Goal: Task Accomplishment & Management: Manage account settings

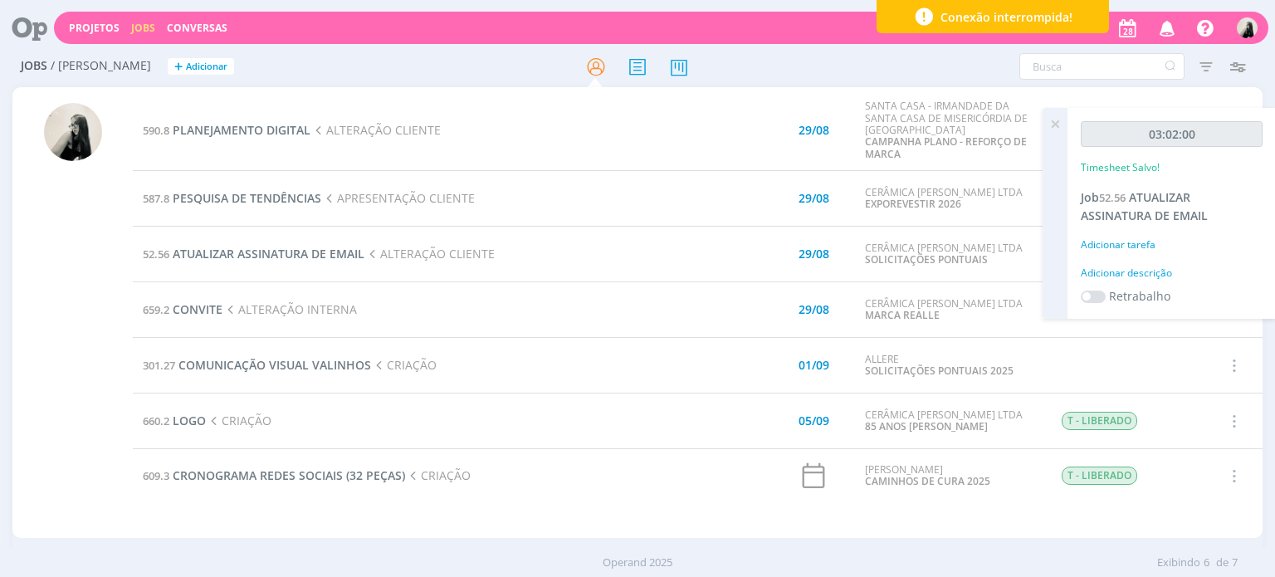
click at [557, 194] on td "587.8 PESQUISA DE TENDÊNCIAS APRESENTAÇÃO CLIENTE" at bounding box center [403, 199] width 540 height 56
click at [214, 311] on span "CONVITE" at bounding box center [198, 309] width 50 height 16
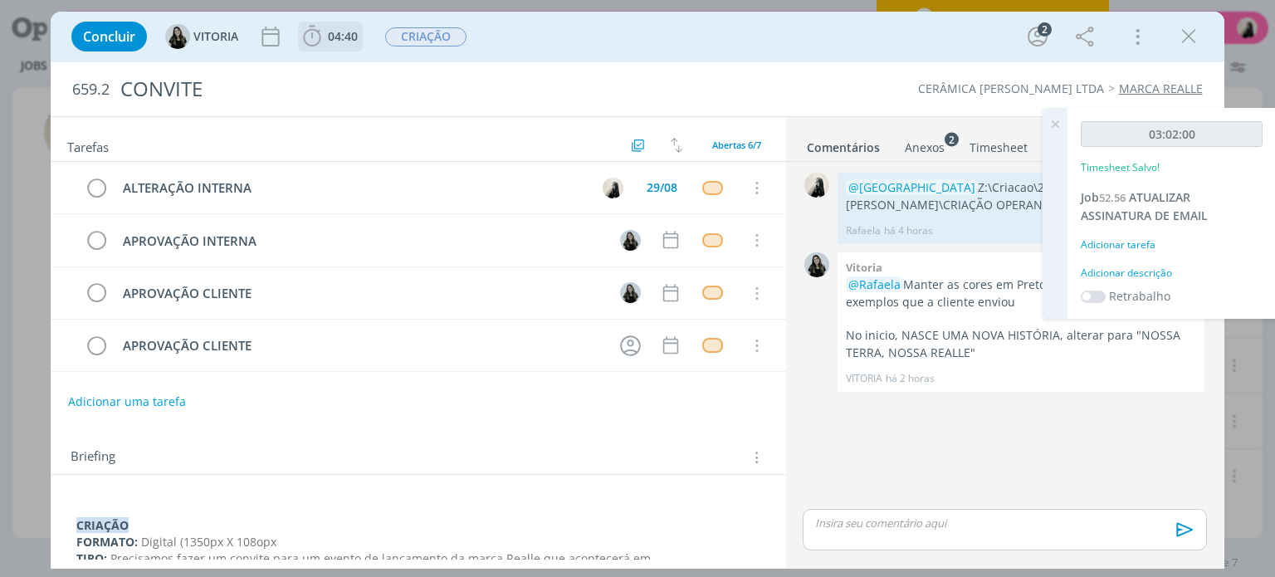
click at [345, 34] on span "04:40" at bounding box center [343, 36] width 30 height 16
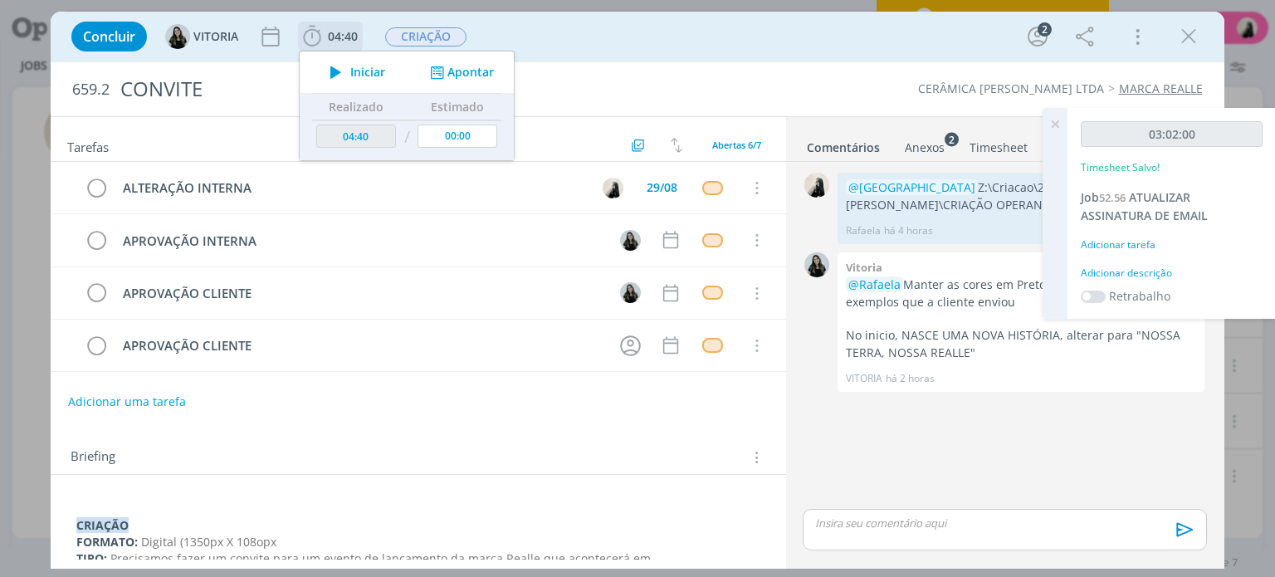
click at [352, 63] on button "Iniciar" at bounding box center [354, 72] width 66 height 23
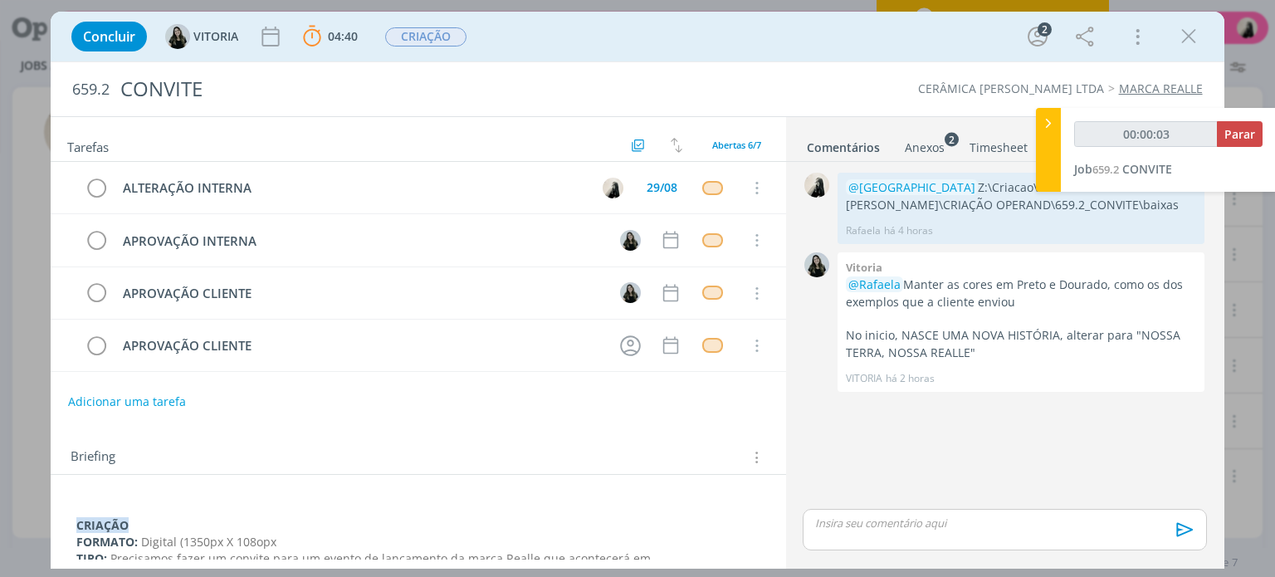
click at [412, 506] on p "dialog" at bounding box center [417, 509] width 683 height 17
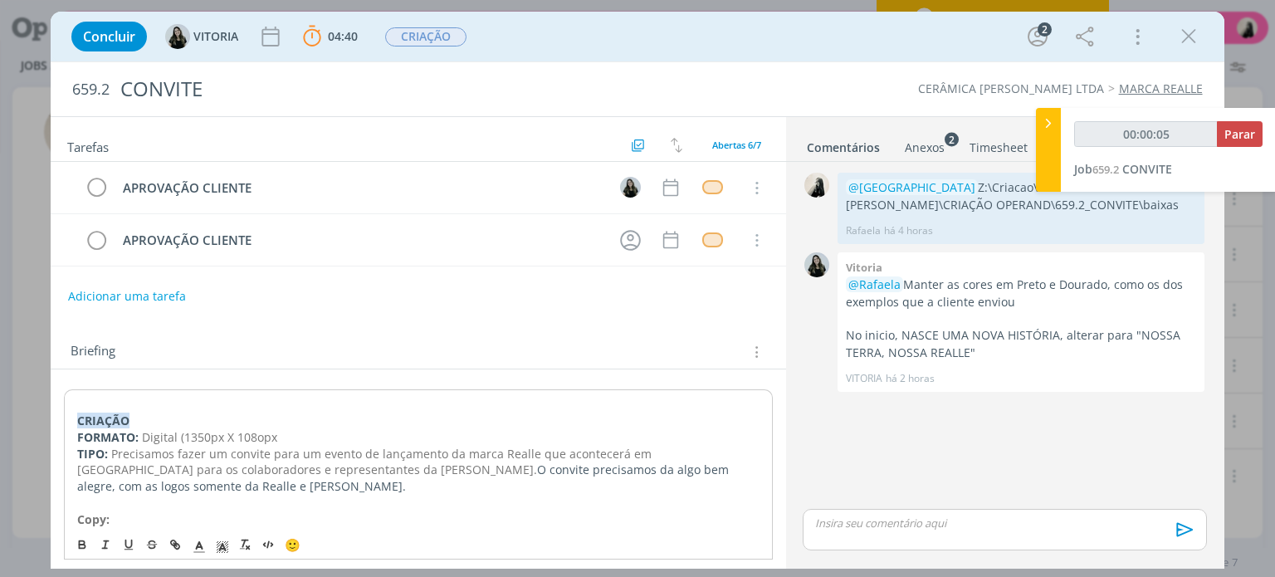
scroll to position [113, 0]
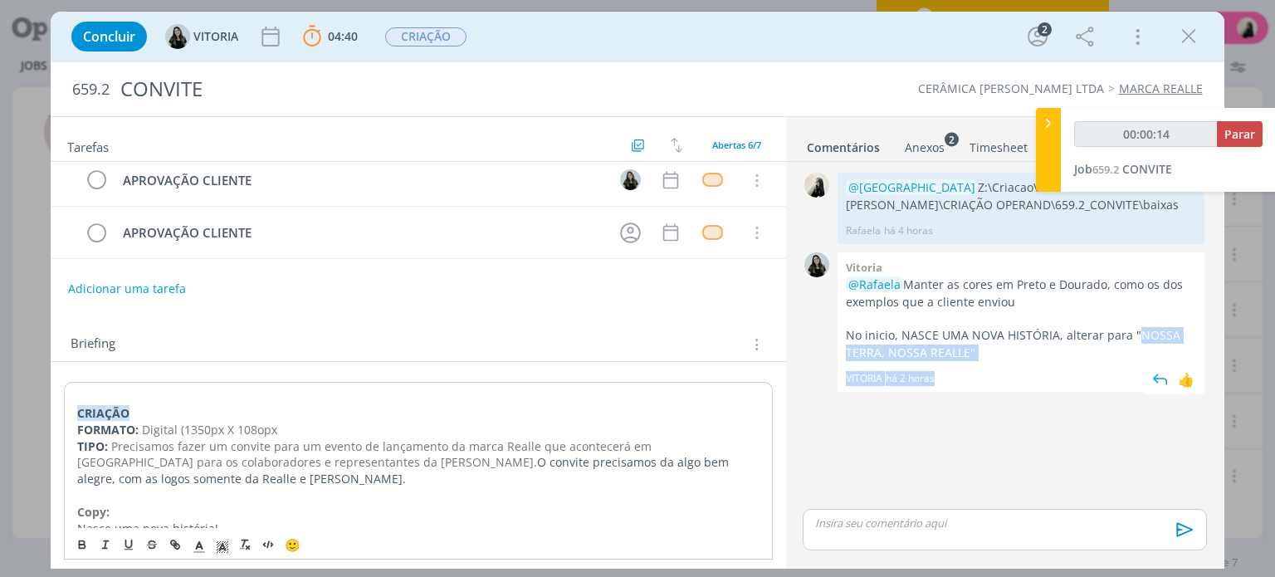
drag, startPoint x: 1135, startPoint y: 328, endPoint x: 1010, endPoint y: 374, distance: 133.7
click at [1010, 374] on div "Vitoria @[PERSON_NAME] as cores [PERSON_NAME] e Dourado, como os dos exemplos q…" at bounding box center [1021, 321] width 367 height 139
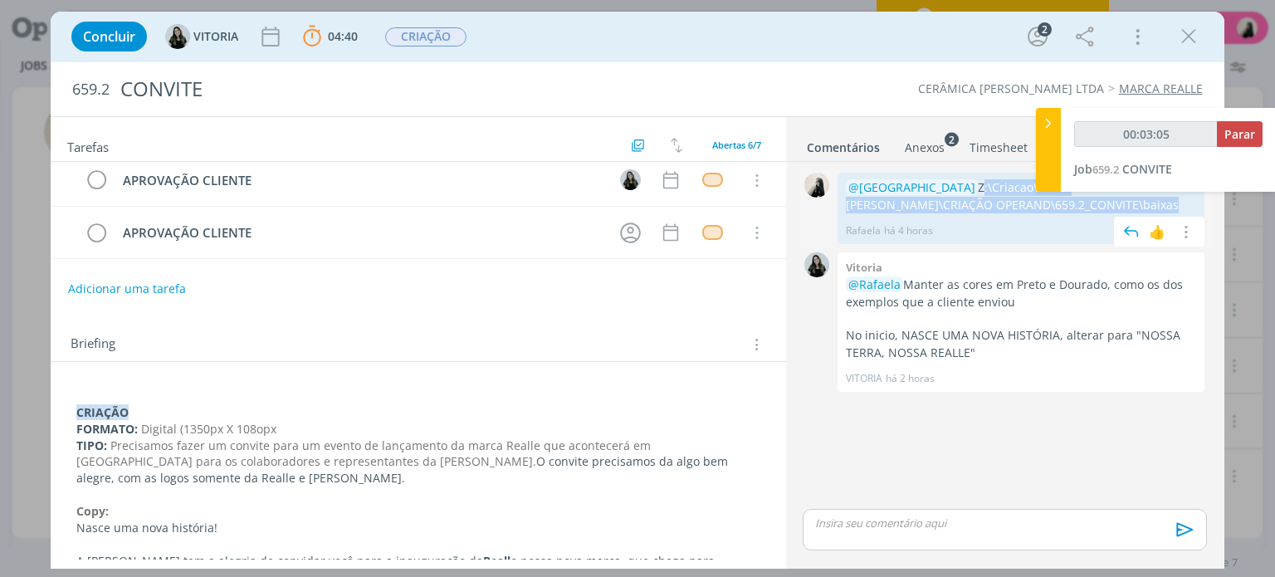
drag, startPoint x: 908, startPoint y: 185, endPoint x: 1040, endPoint y: 204, distance: 132.6
click at [1040, 204] on p "@[GEOGRAPHIC_DATA] Z:\Criacao\2025\[PERSON_NAME]\CRIAÇÃO OPERAND\659.2_CONVITE\…" at bounding box center [1021, 196] width 350 height 34
copy p "Z:\Criacao\2025\[PERSON_NAME]\CRIAÇÃO OPERAND\659.2_CONVITE\baixas"
click at [905, 529] on p "dialog" at bounding box center [1004, 523] width 377 height 15
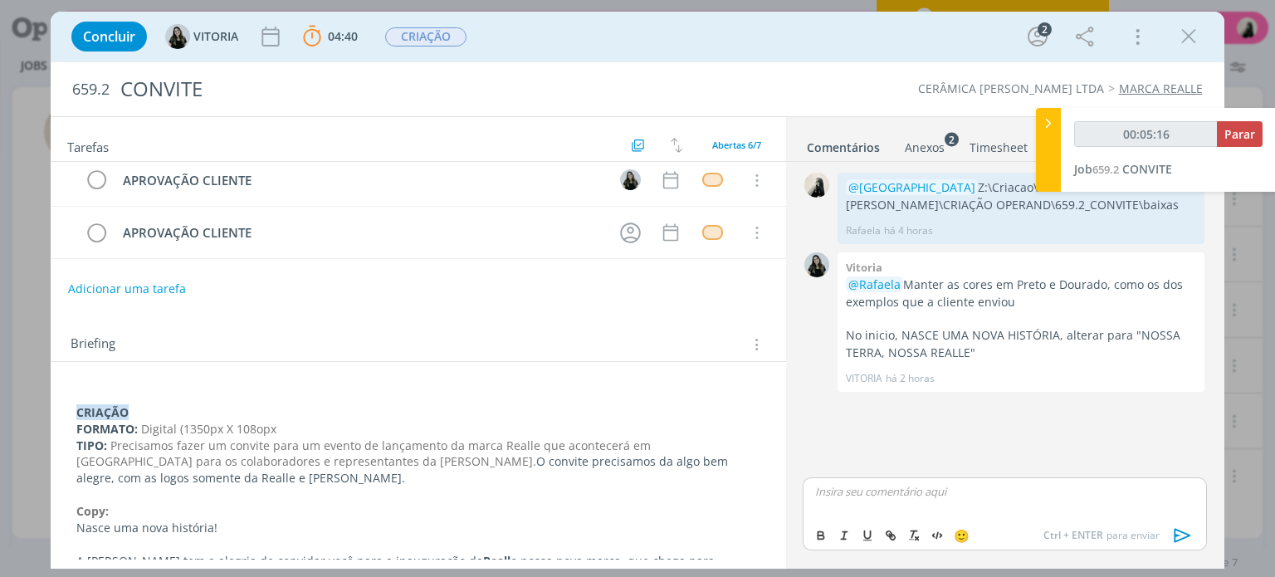
type input "00:05:17"
click at [1189, 524] on icon "dialog" at bounding box center [1183, 535] width 25 height 25
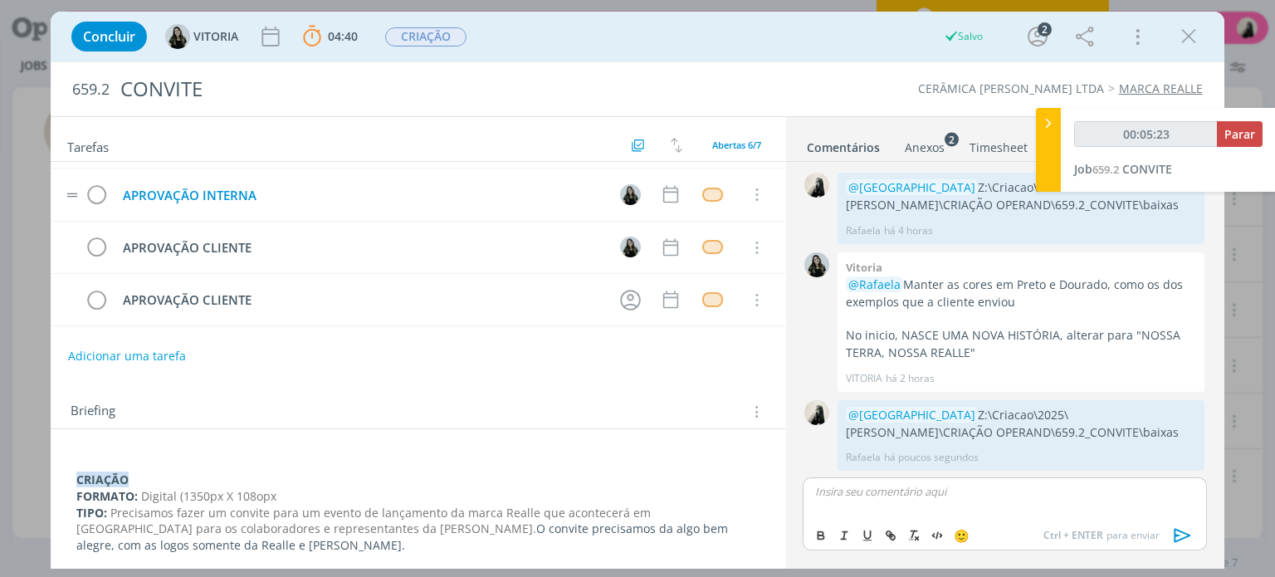
scroll to position [0, 0]
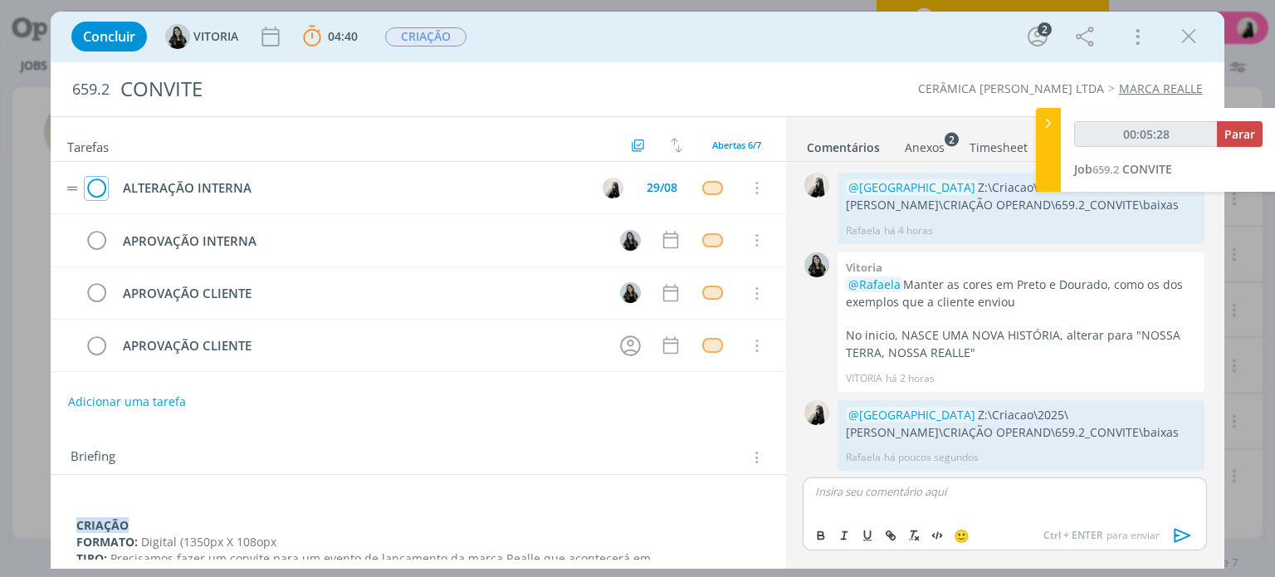
click at [95, 187] on icon "dialog" at bounding box center [96, 188] width 23 height 25
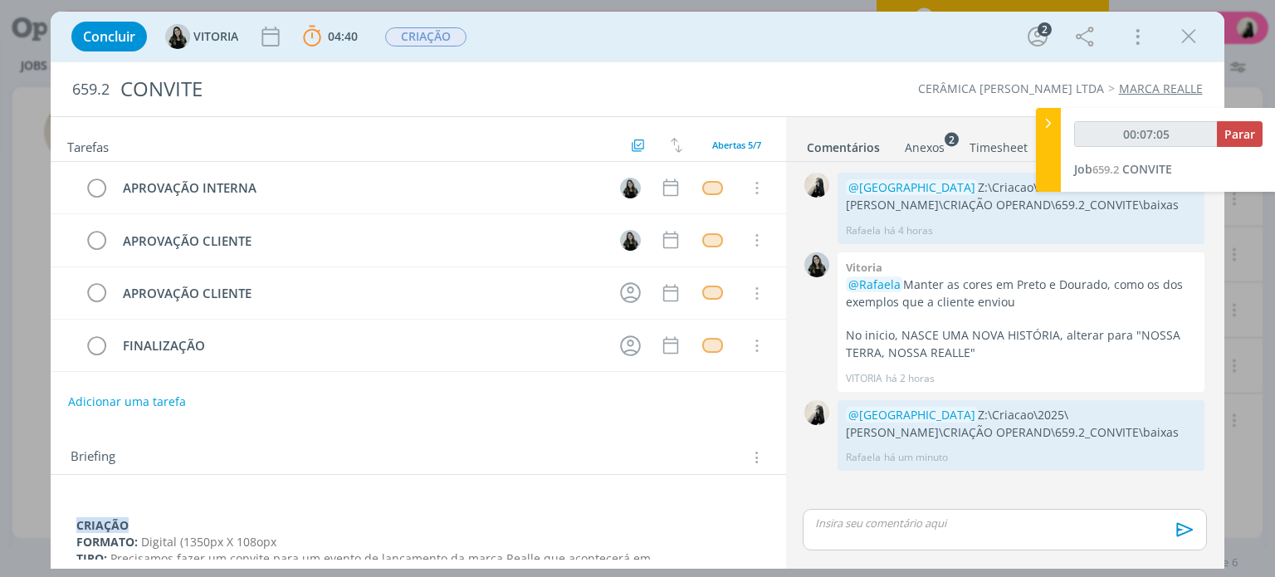
drag, startPoint x: 1192, startPoint y: 43, endPoint x: 950, endPoint y: 181, distance: 278.9
click at [1192, 43] on icon "dialog" at bounding box center [1189, 36] width 25 height 25
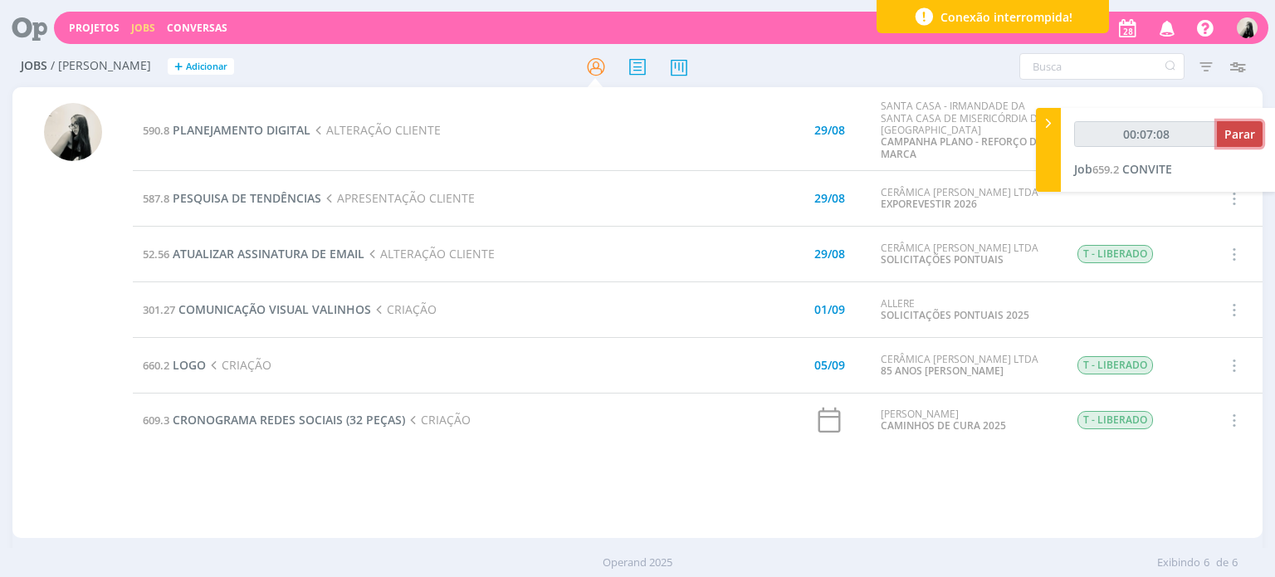
click at [1249, 135] on span "Parar" at bounding box center [1240, 134] width 31 height 16
click at [588, 206] on td "587.8 PESQUISA DE TENDÊNCIAS APRESENTAÇÃO CLIENTE" at bounding box center [410, 199] width 555 height 56
type input "00:08:00"
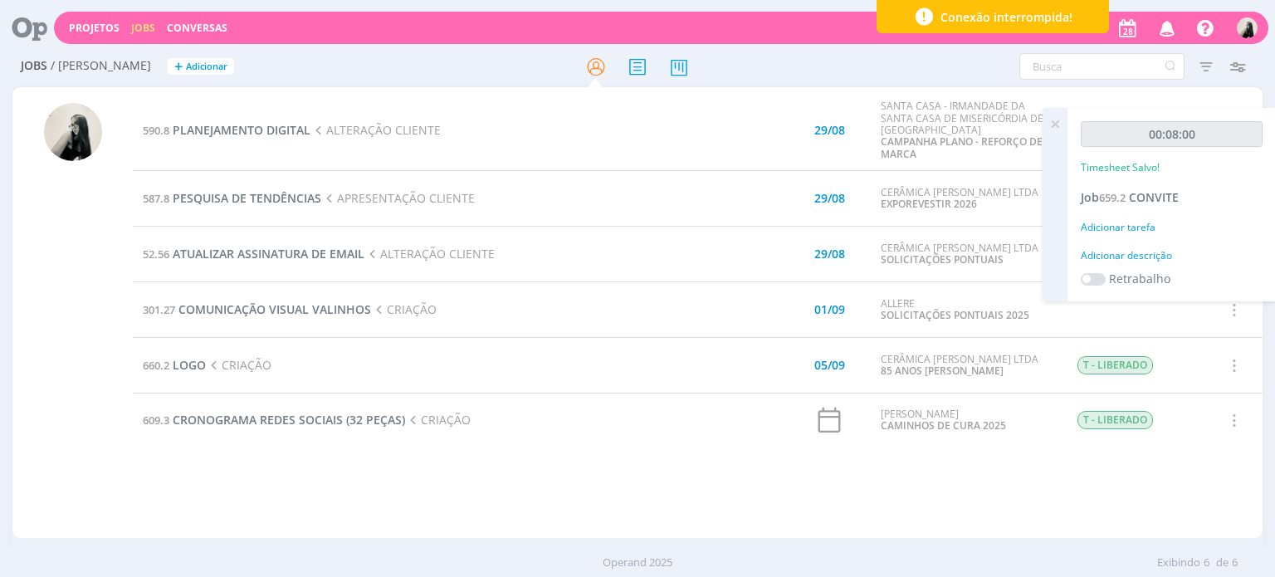
click at [273, 188] on td "587.8 PESQUISA DE TENDÊNCIAS APRESENTAÇÃO CLIENTE" at bounding box center [410, 199] width 555 height 56
click at [272, 195] on span "PESQUISA DE TENDÊNCIAS" at bounding box center [247, 198] width 149 height 16
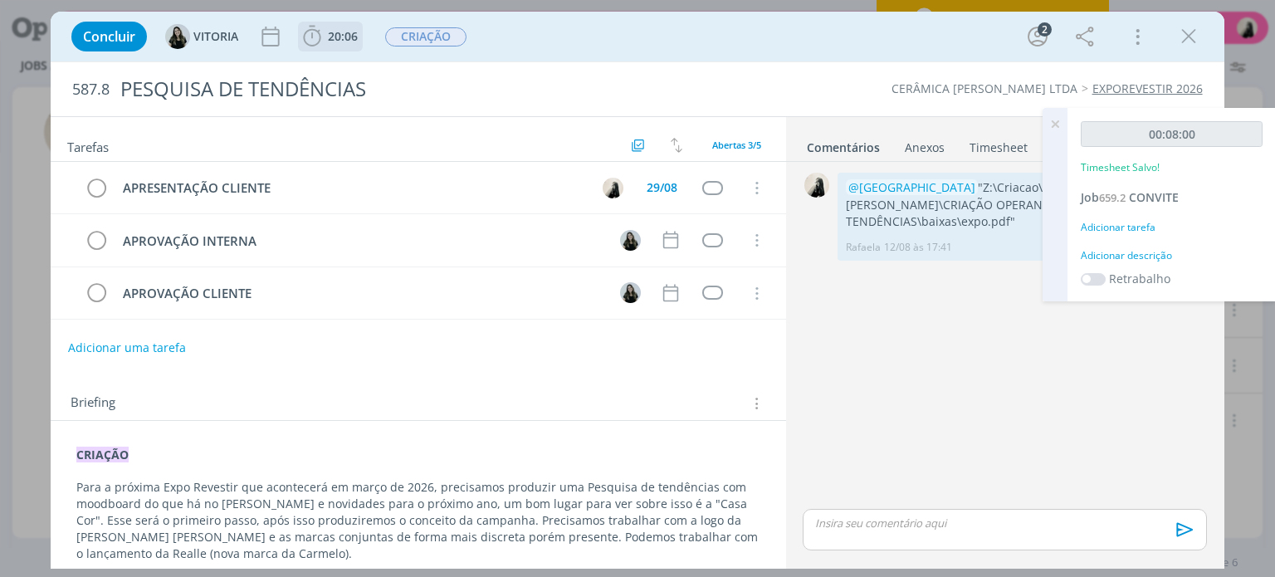
click at [325, 39] on b "20:06" at bounding box center [343, 37] width 37 height 12
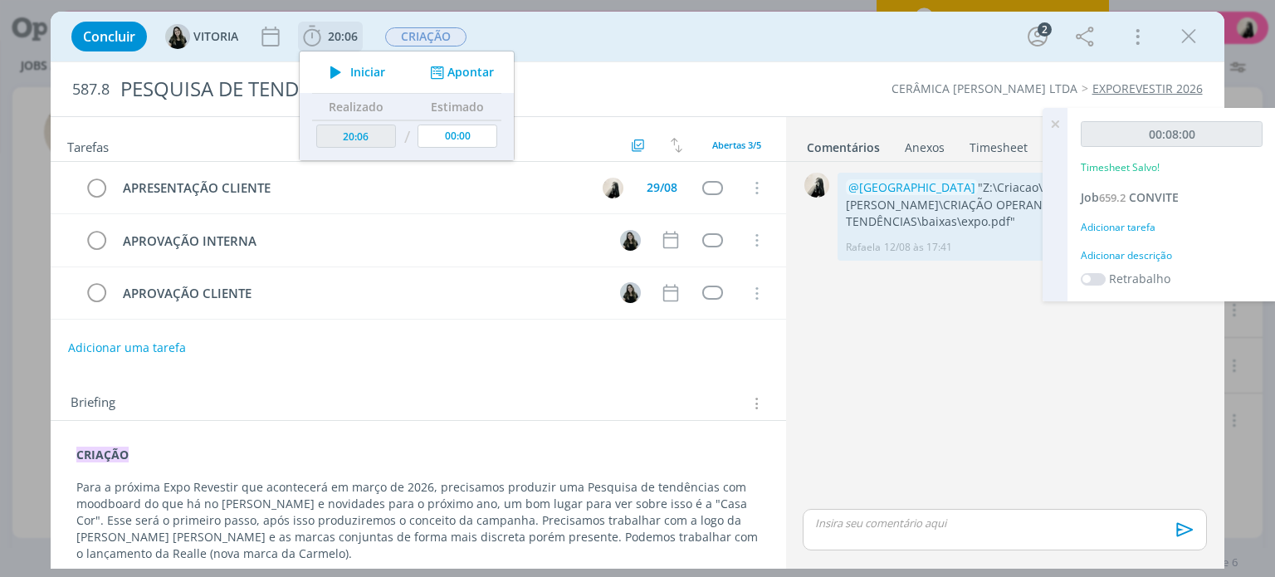
click at [336, 71] on icon "dialog" at bounding box center [335, 72] width 29 height 22
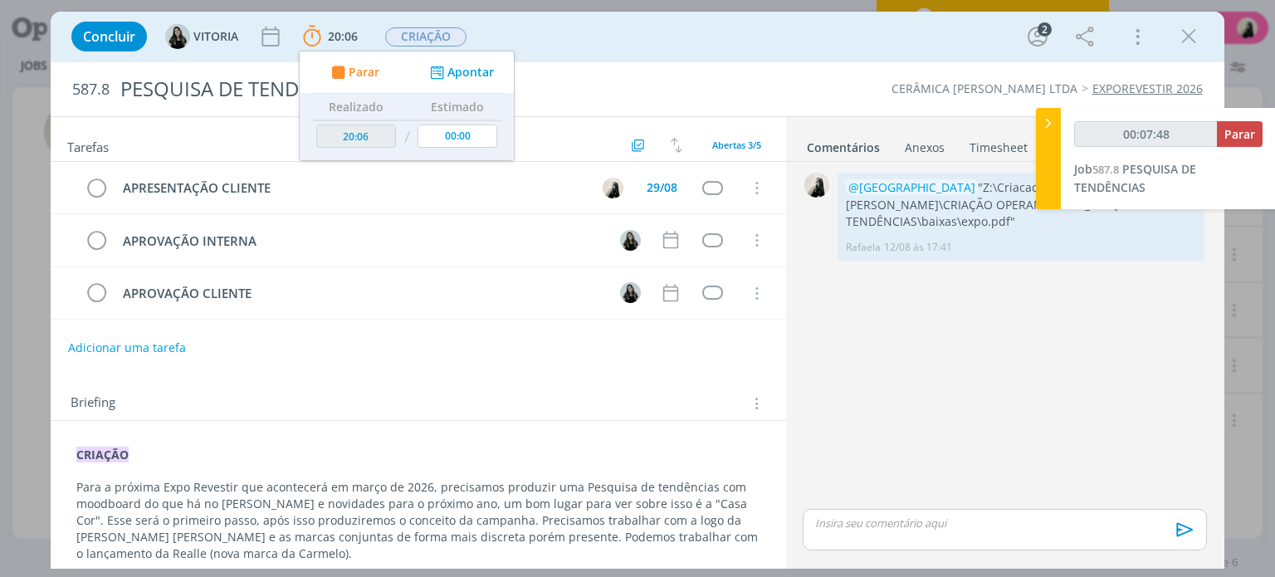
click at [1193, 28] on icon "dialog" at bounding box center [1189, 36] width 25 height 25
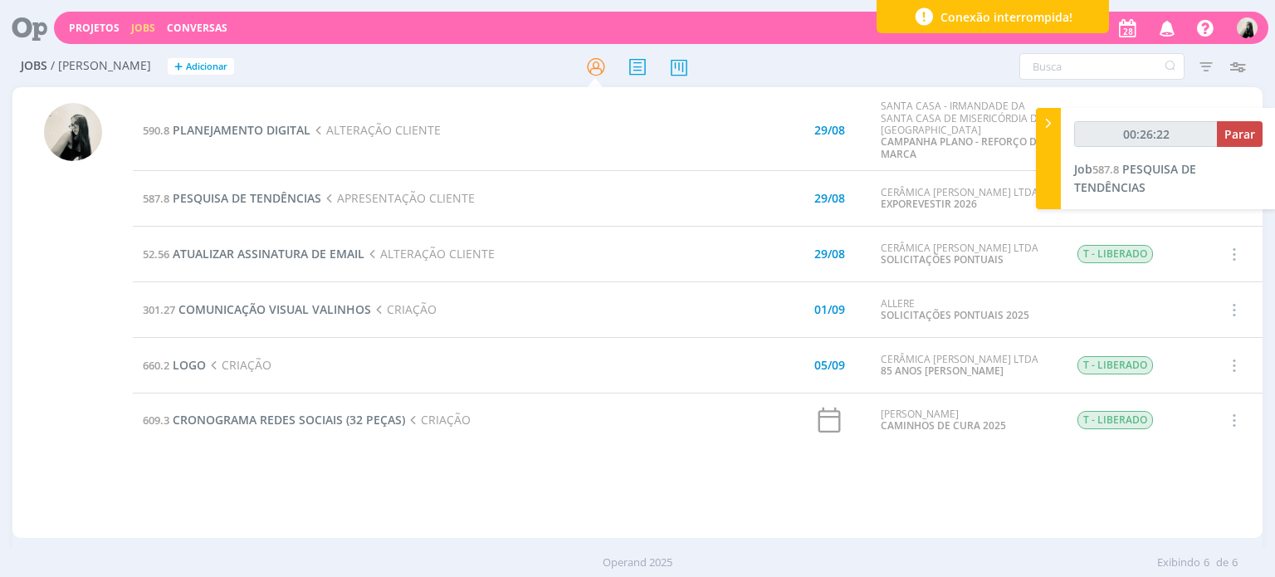
click at [1162, 28] on icon "button" at bounding box center [1167, 27] width 29 height 28
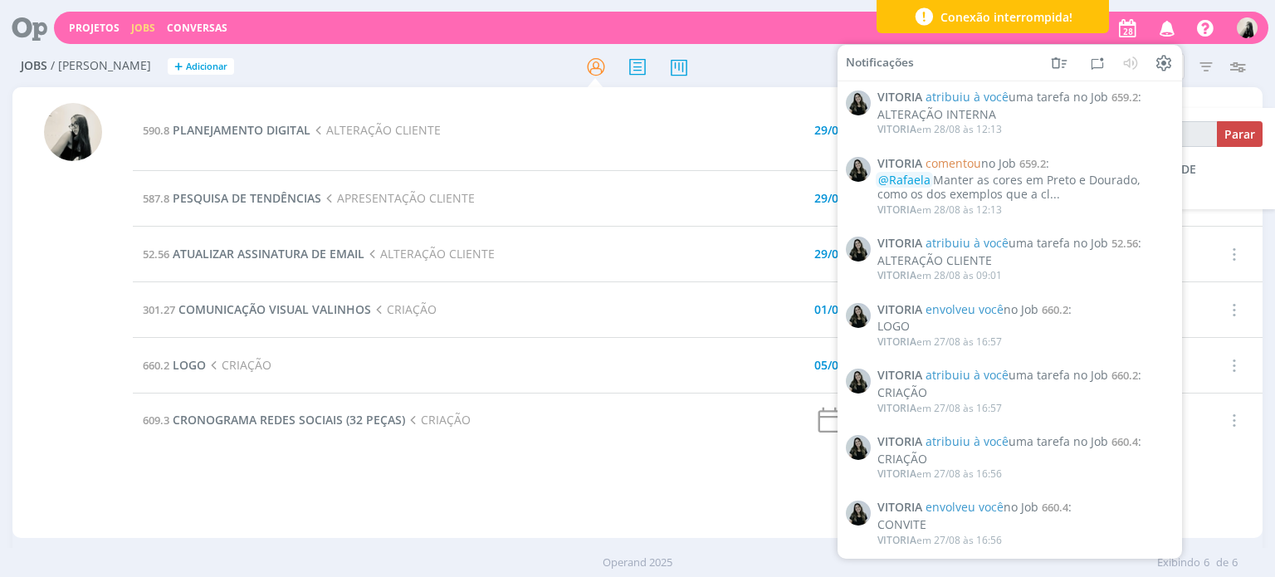
click at [1162, 29] on icon "button" at bounding box center [1167, 27] width 29 height 28
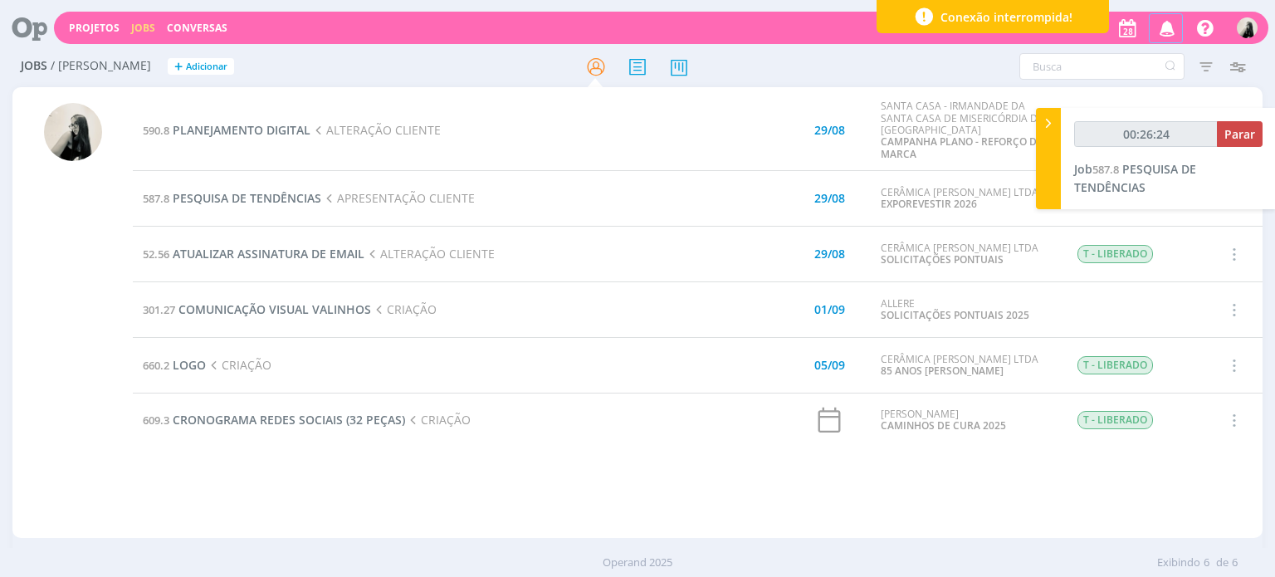
type input "00:26:25"
click at [286, 252] on span "ATUALIZAR ASSINATURA DE EMAIL" at bounding box center [269, 254] width 192 height 16
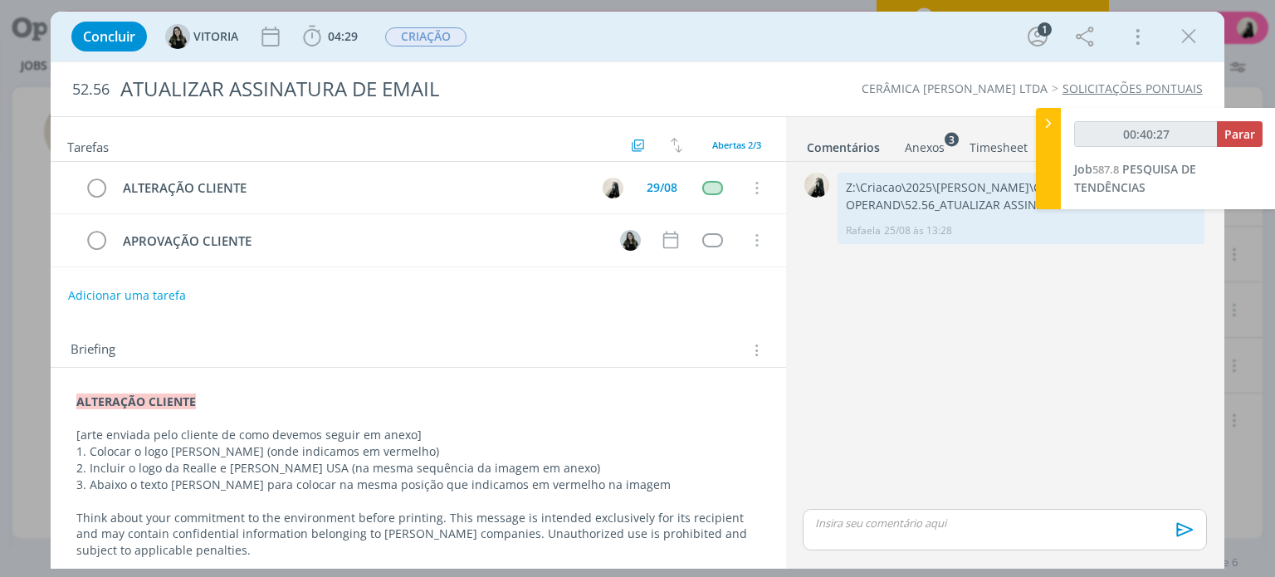
click at [857, 521] on p "dialog" at bounding box center [1004, 523] width 377 height 15
type input "00:40:28"
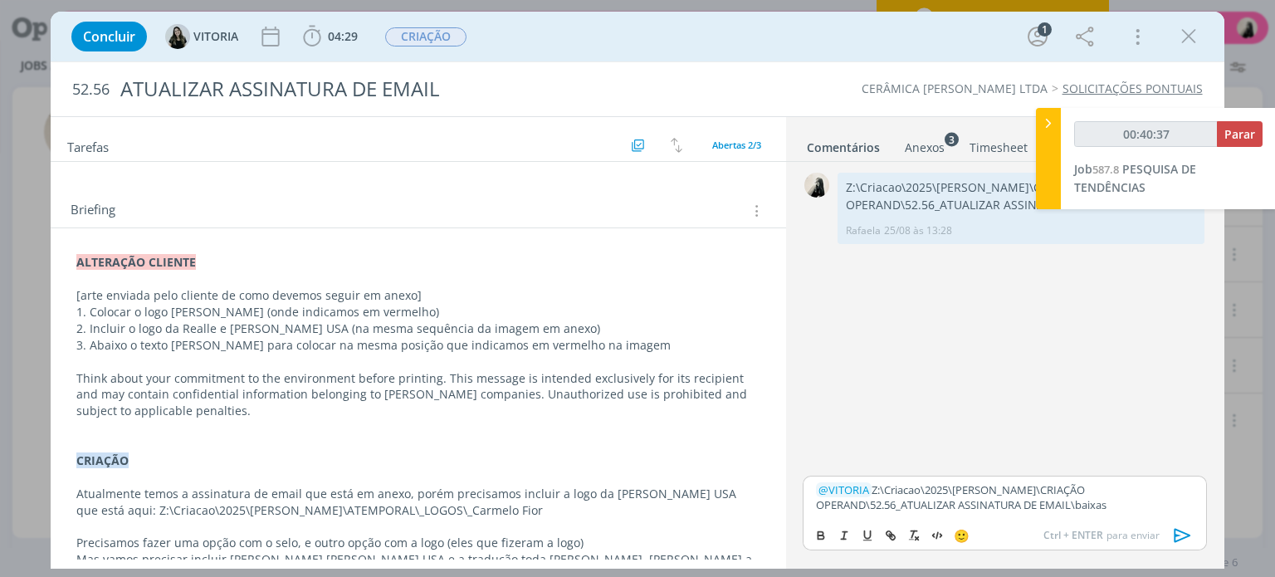
scroll to position [166, 0]
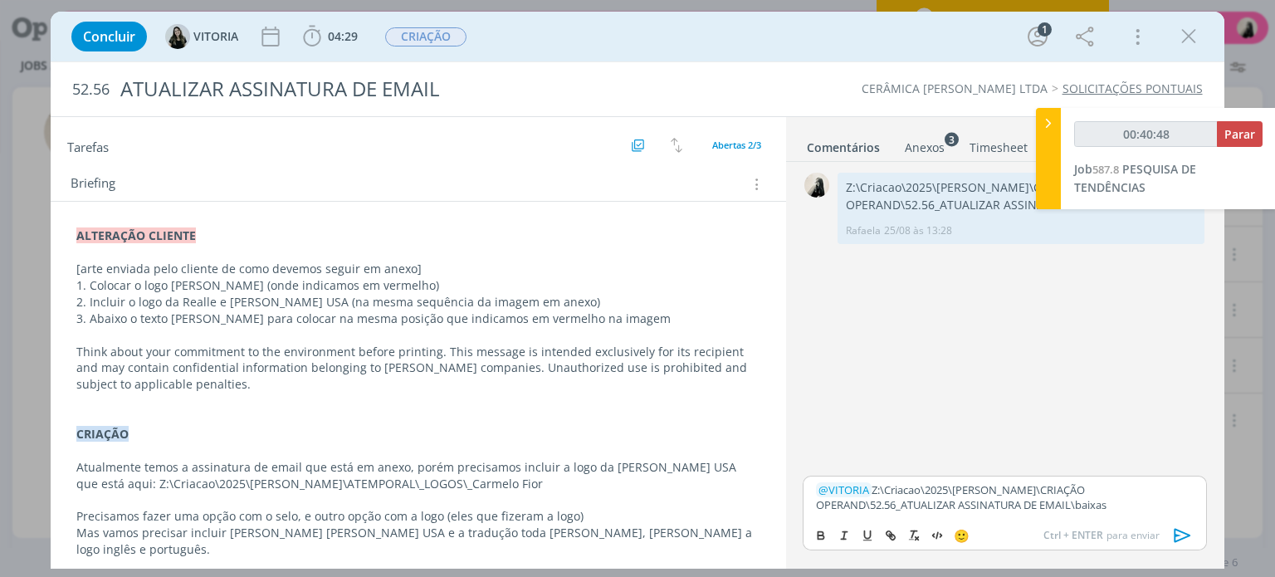
click at [1182, 531] on icon "dialog" at bounding box center [1183, 535] width 25 height 25
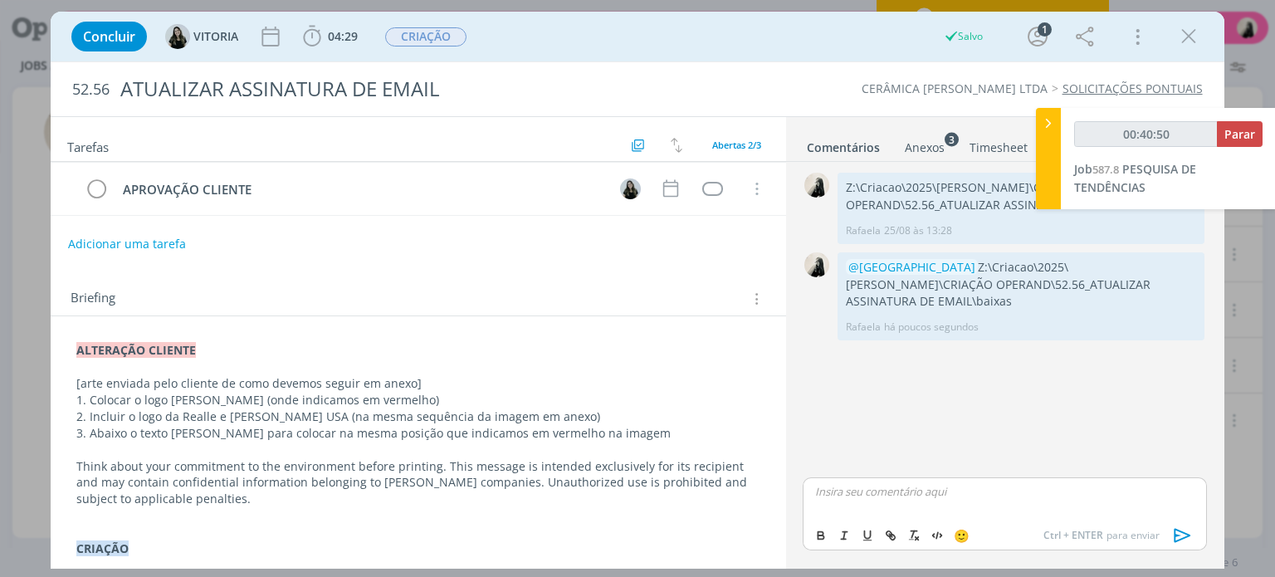
scroll to position [0, 0]
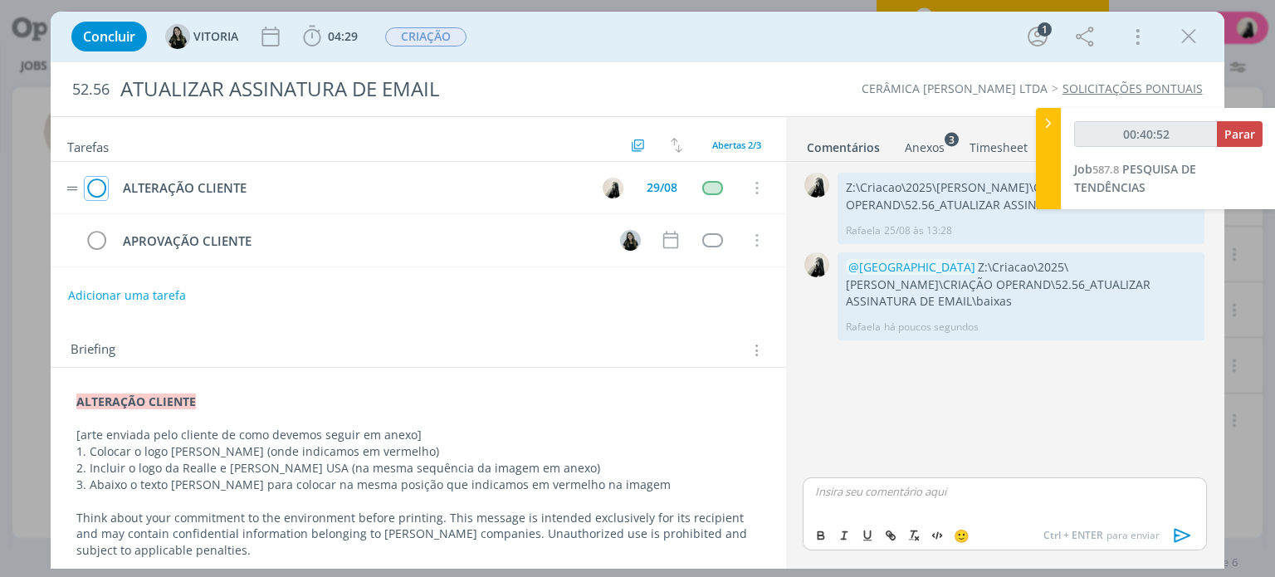
click at [100, 189] on icon "dialog" at bounding box center [96, 188] width 23 height 25
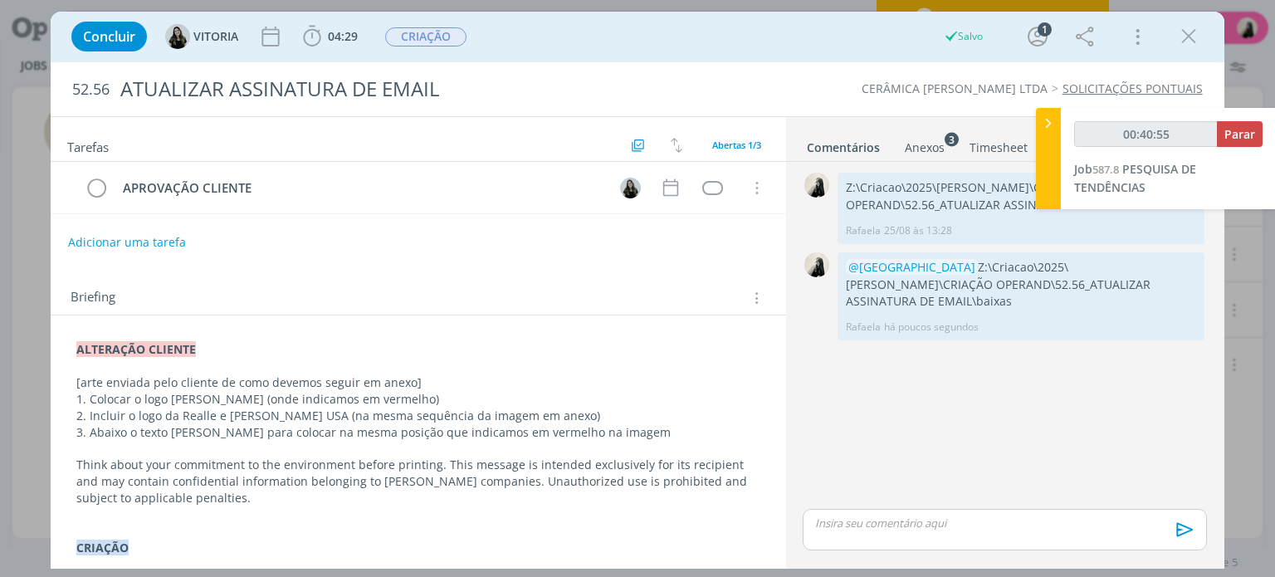
click at [1195, 46] on icon "dialog" at bounding box center [1189, 36] width 25 height 25
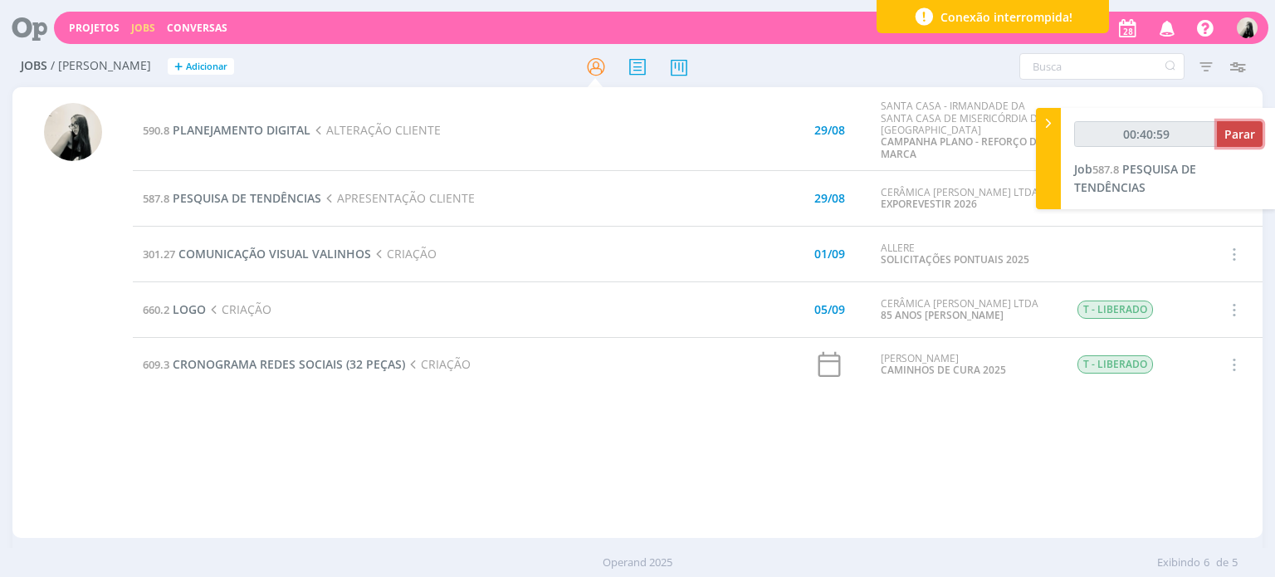
click at [1259, 138] on button "Parar" at bounding box center [1240, 134] width 46 height 26
type input "00:41:00"
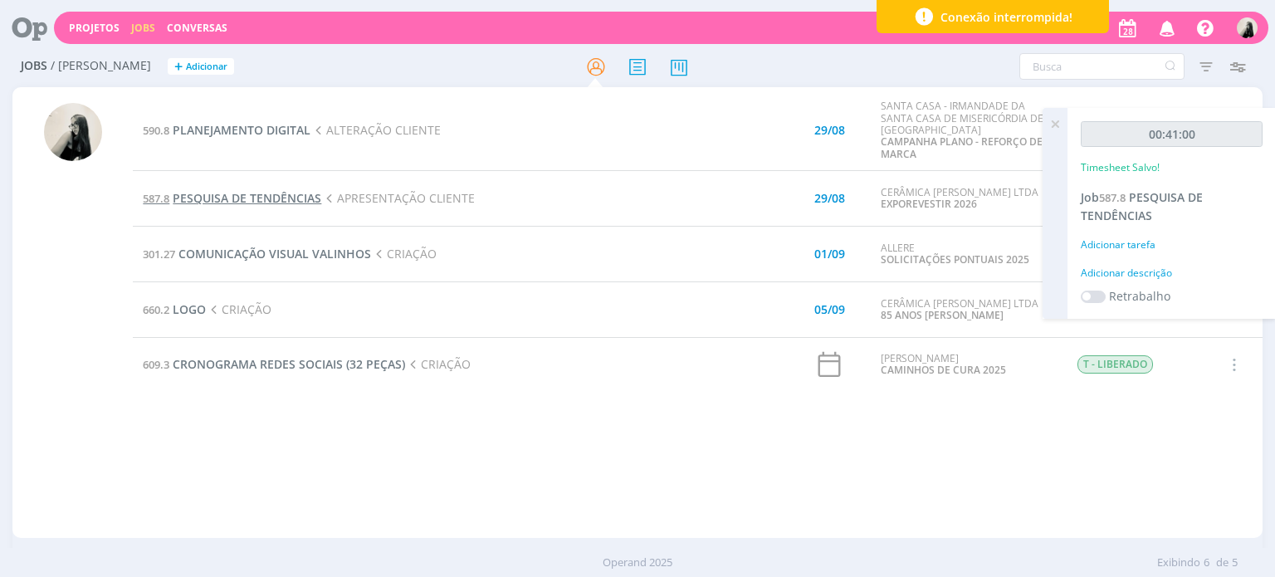
click at [278, 201] on span "PESQUISA DE TENDÊNCIAS" at bounding box center [247, 198] width 149 height 16
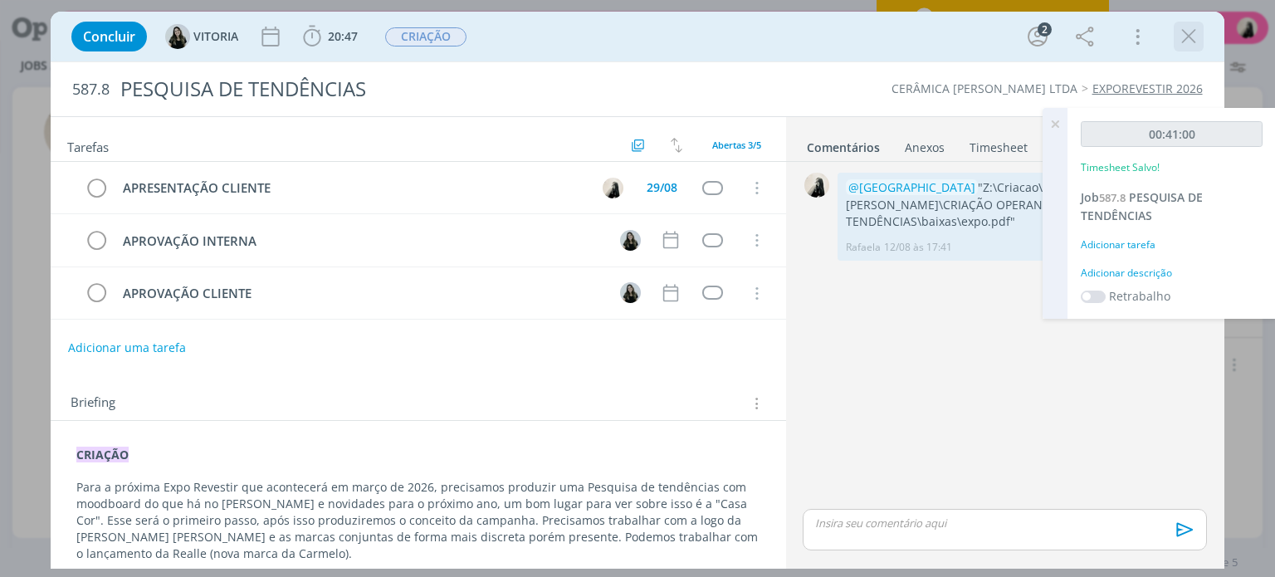
click at [1190, 34] on icon "dialog" at bounding box center [1189, 36] width 25 height 25
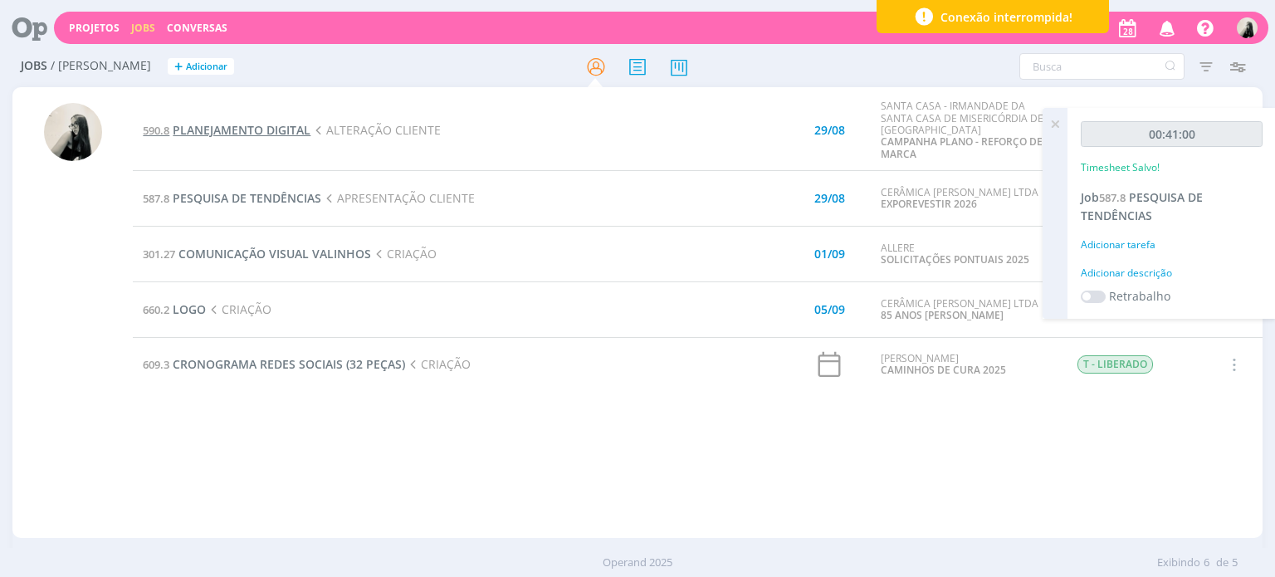
click at [232, 130] on span "PLANEJAMENTO DIGITAL" at bounding box center [242, 130] width 138 height 16
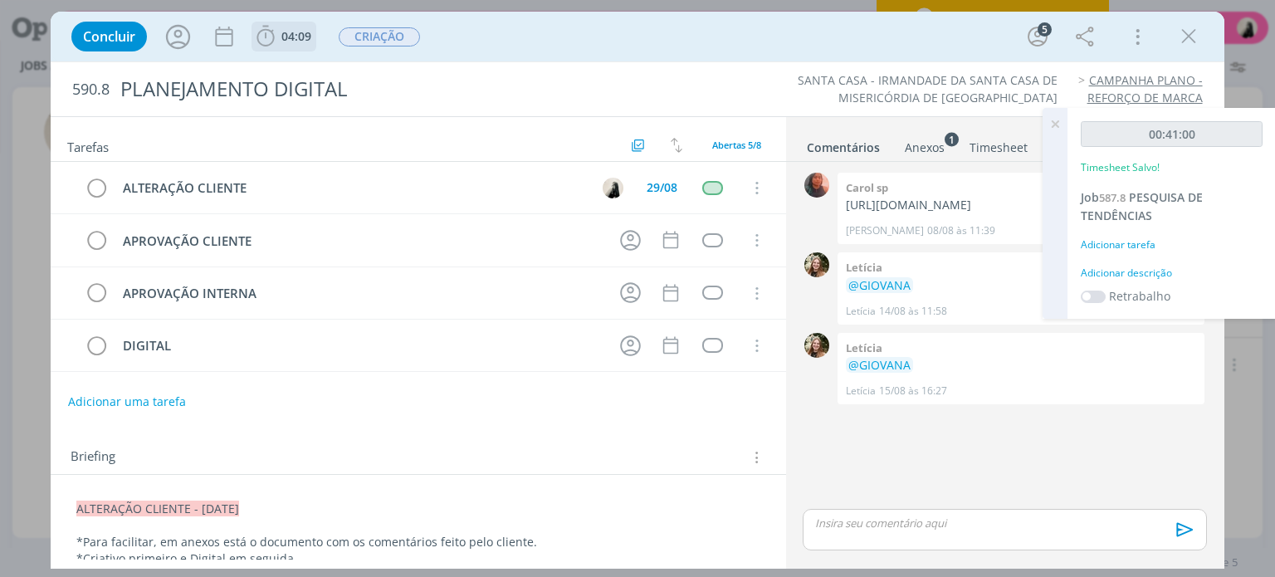
click at [276, 36] on icon "dialog" at bounding box center [265, 36] width 25 height 25
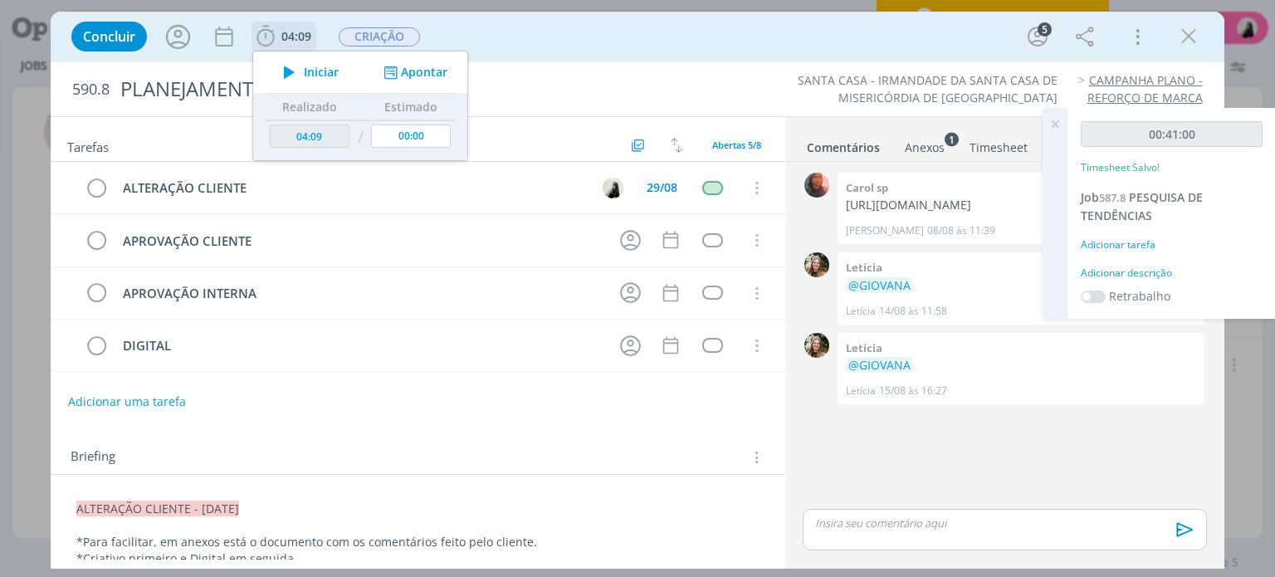
click at [291, 76] on icon "dialog" at bounding box center [289, 72] width 29 height 22
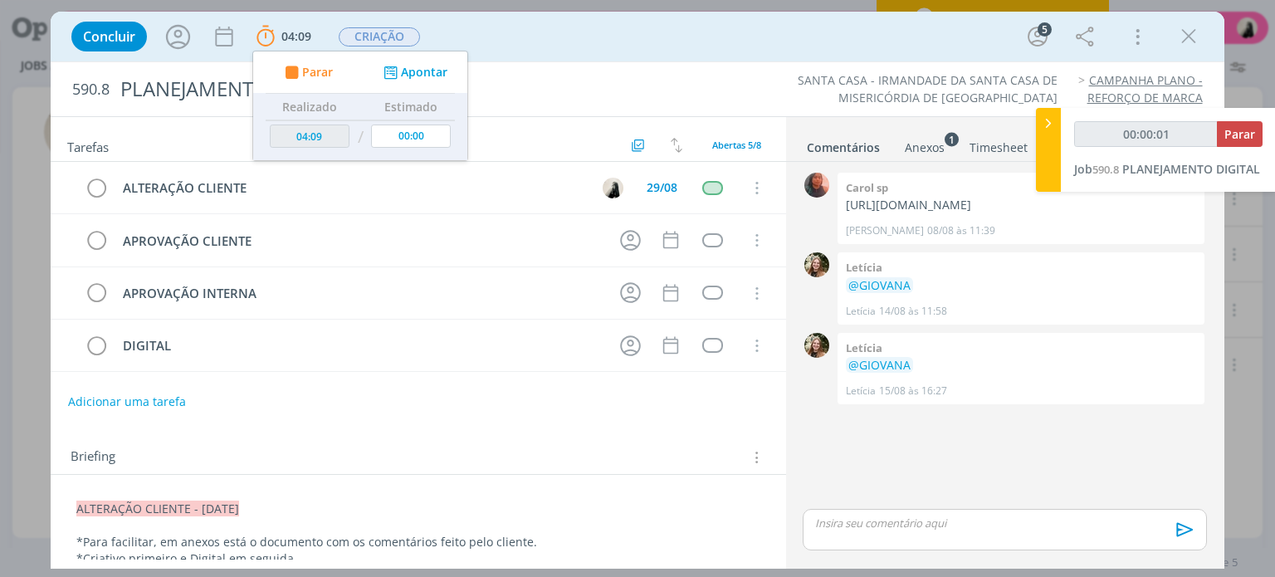
click at [389, 517] on p "dialog" at bounding box center [417, 525] width 683 height 17
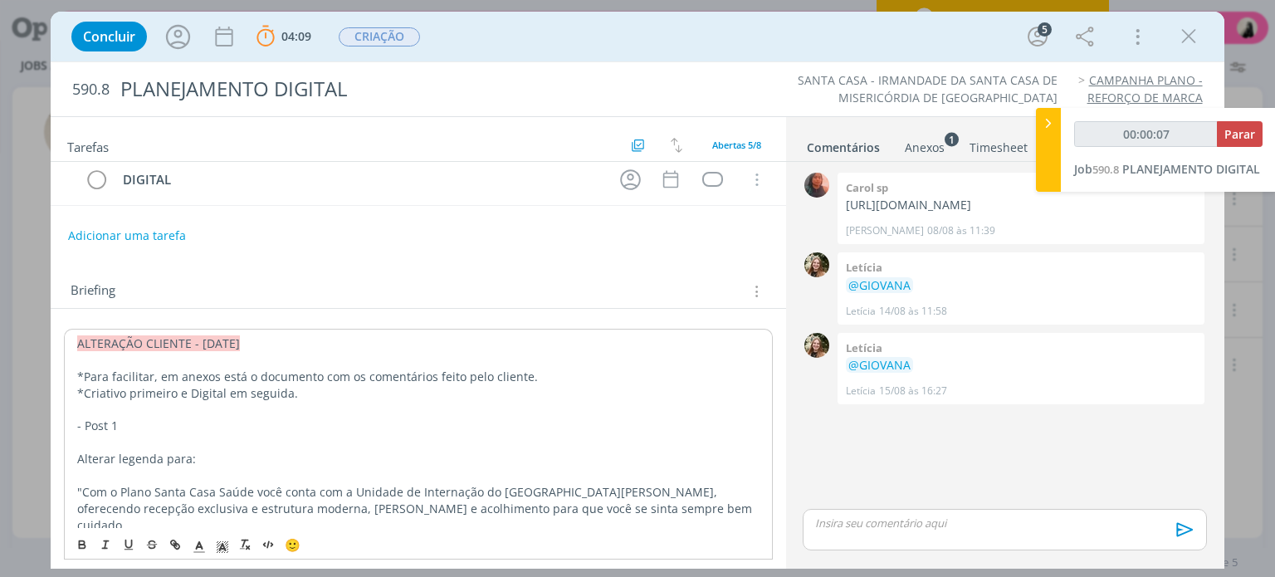
scroll to position [249, 0]
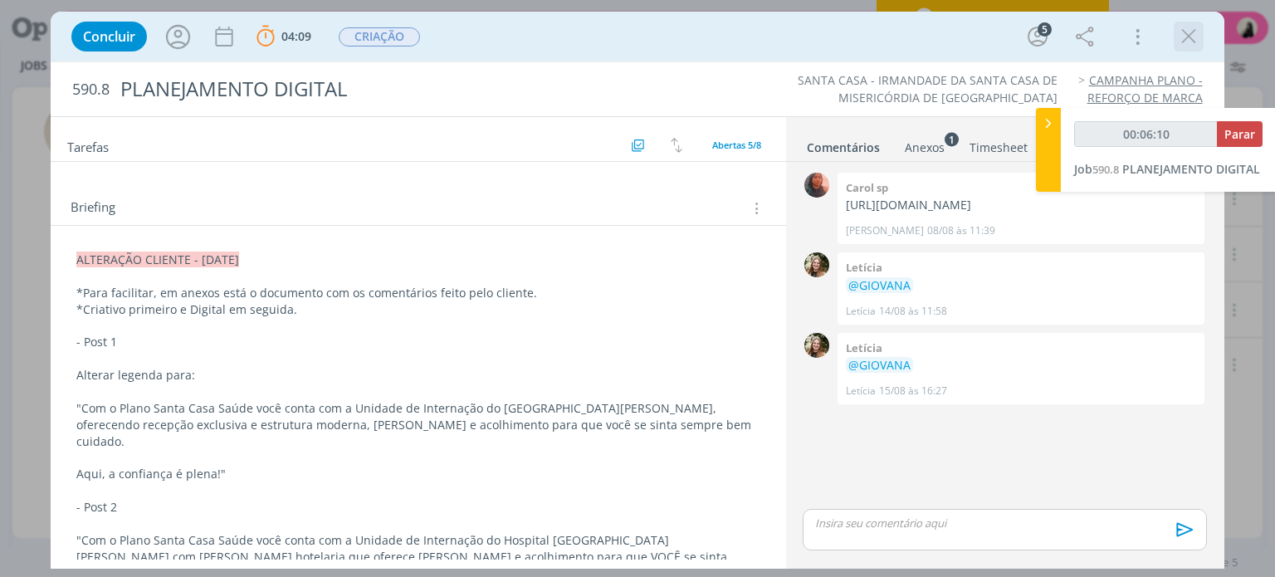
click at [1192, 30] on icon "dialog" at bounding box center [1189, 36] width 25 height 25
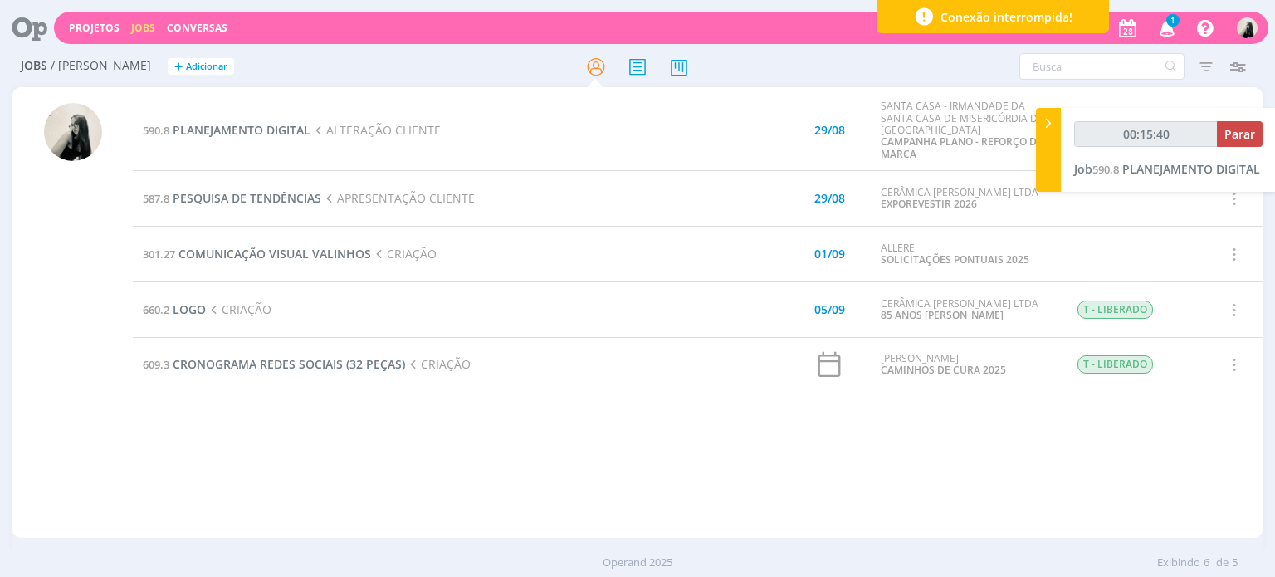
click at [1176, 19] on span "1" at bounding box center [1173, 20] width 13 height 12
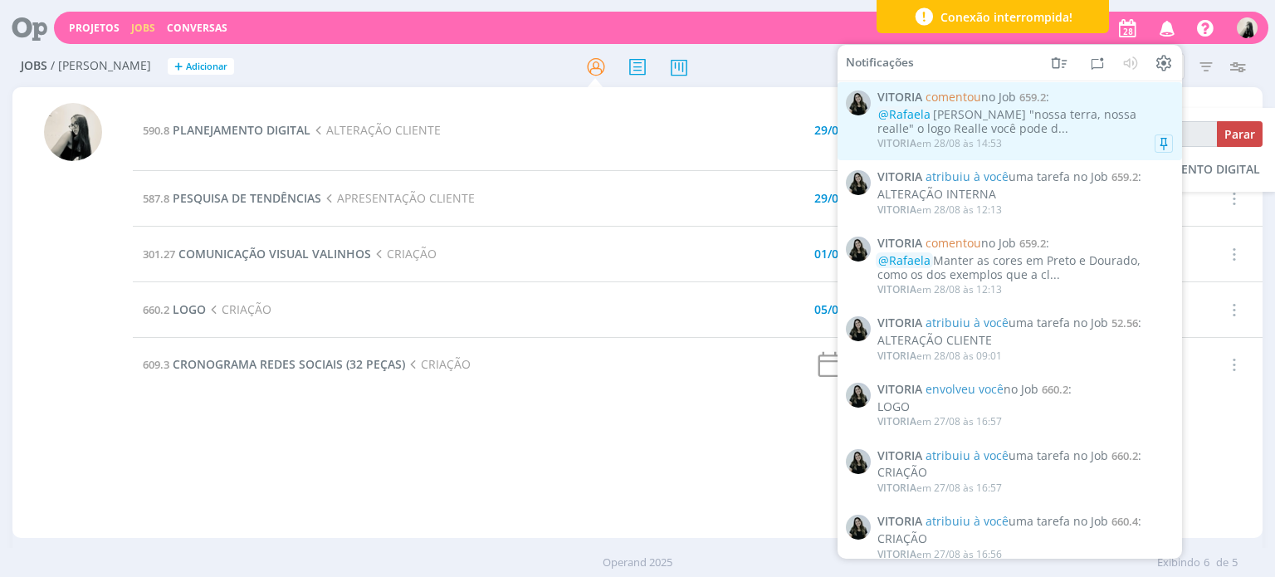
click at [1088, 140] on div "VITORIA em 28/08 às 14:53" at bounding box center [1026, 143] width 296 height 17
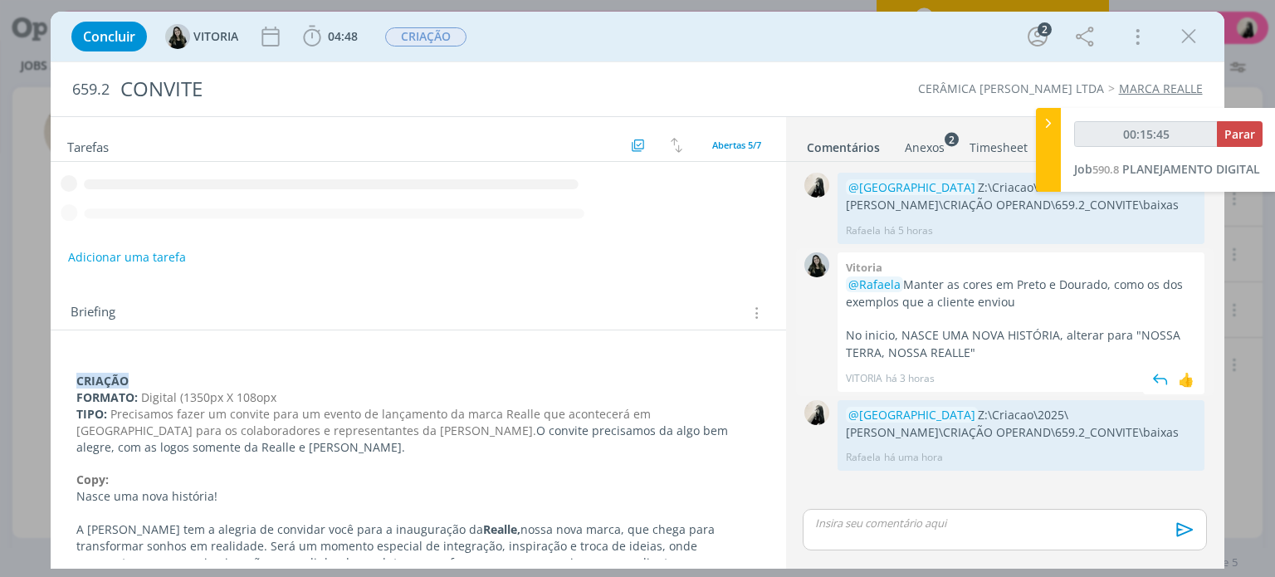
scroll to position [82, 0]
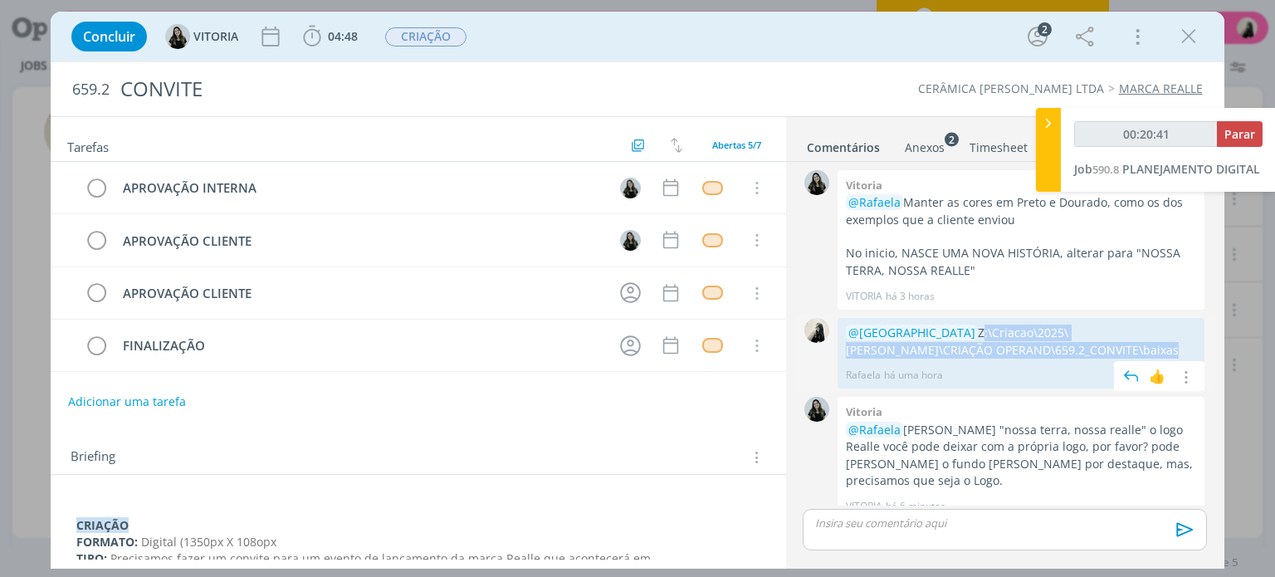
drag, startPoint x: 910, startPoint y: 328, endPoint x: 1026, endPoint y: 350, distance: 118.2
click at [1026, 350] on p "@[GEOGRAPHIC_DATA] Z:\Criacao\2025\[PERSON_NAME]\CRIAÇÃO OPERAND\659.2_CONVITE\…" at bounding box center [1021, 342] width 350 height 34
copy p "Z:\Criacao\2025\[PERSON_NAME]\CRIAÇÃO OPERAND\659.2_CONVITE\baixas"
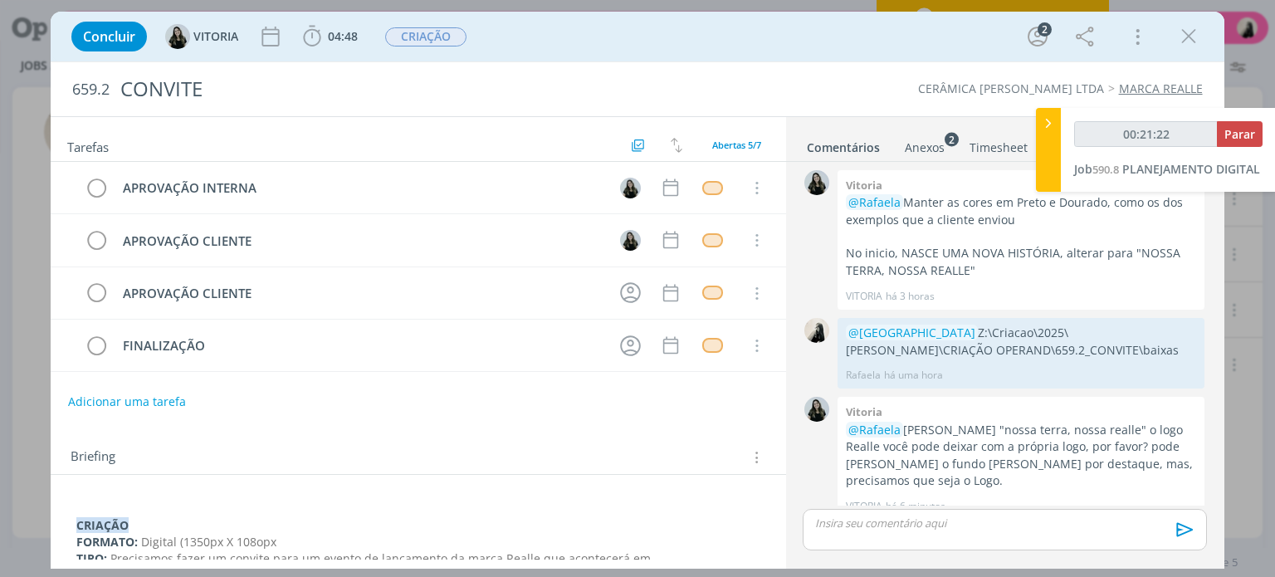
click at [887, 522] on p "dialog" at bounding box center [1004, 523] width 377 height 15
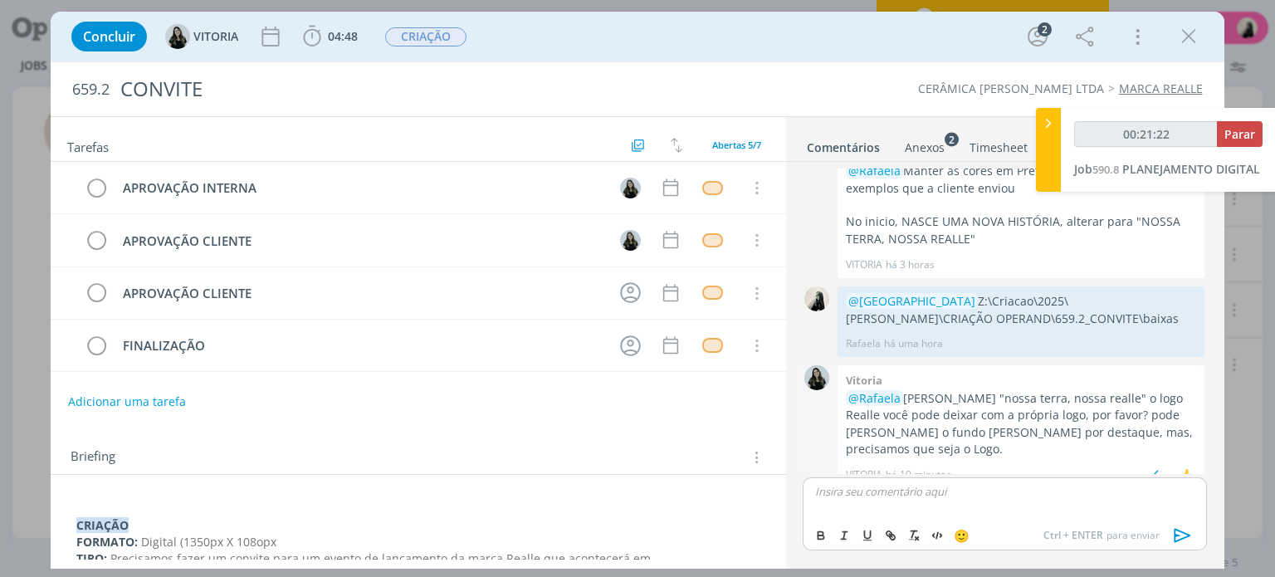
type input "00:21:23"
click at [1187, 538] on icon "dialog" at bounding box center [1183, 535] width 25 height 25
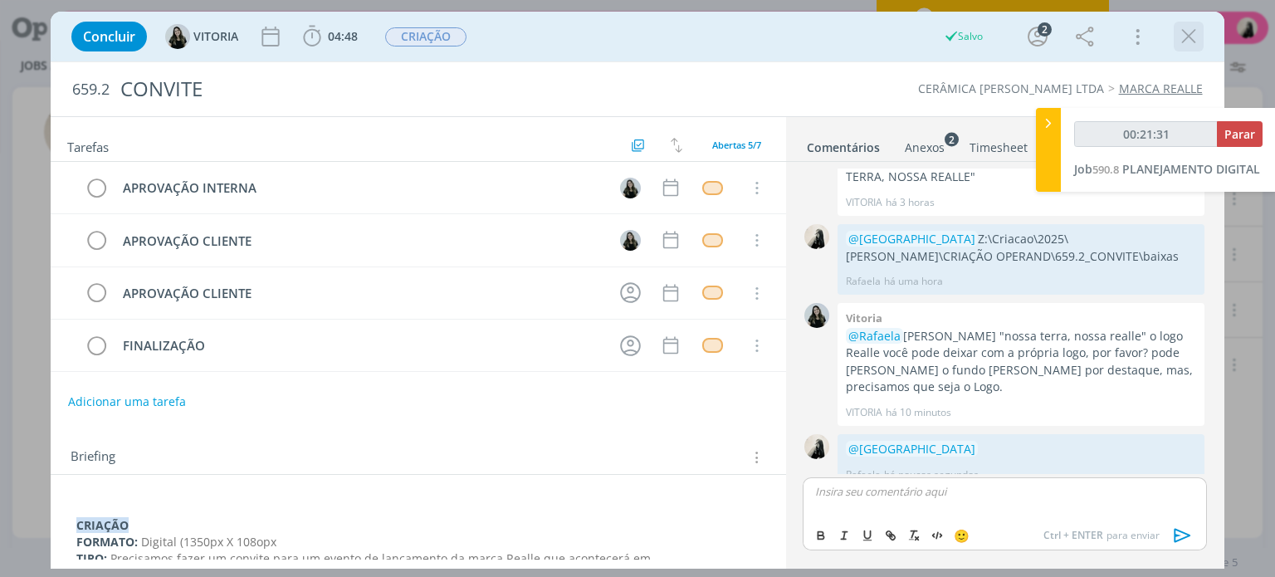
click at [1194, 32] on icon "dialog" at bounding box center [1189, 36] width 25 height 25
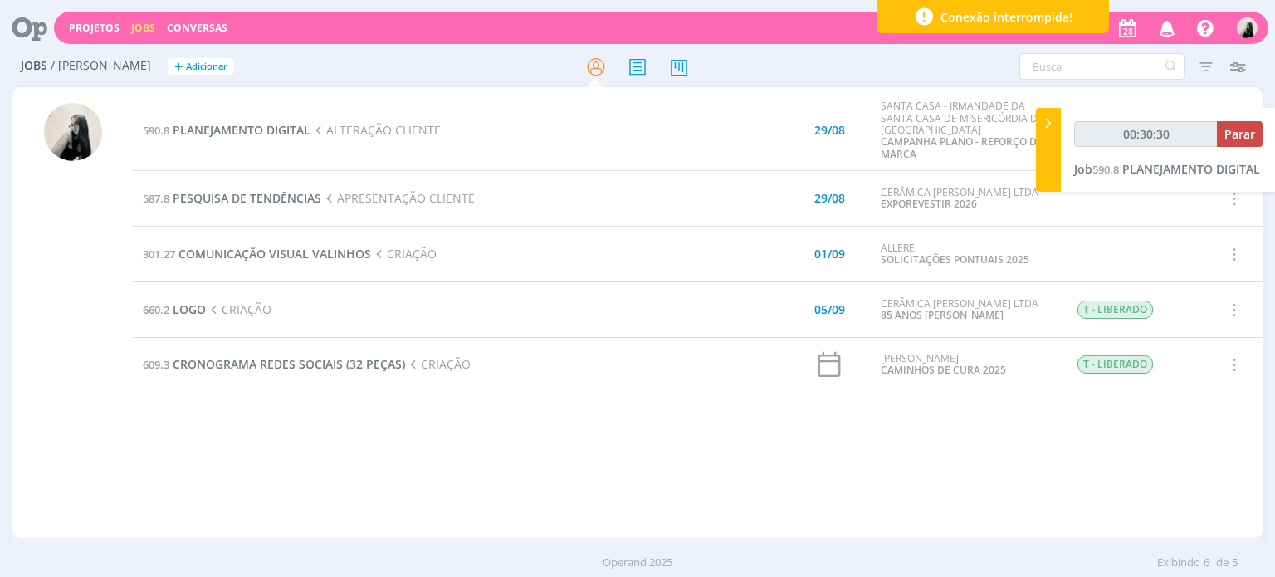
click at [1174, 27] on icon "button" at bounding box center [1167, 27] width 29 height 28
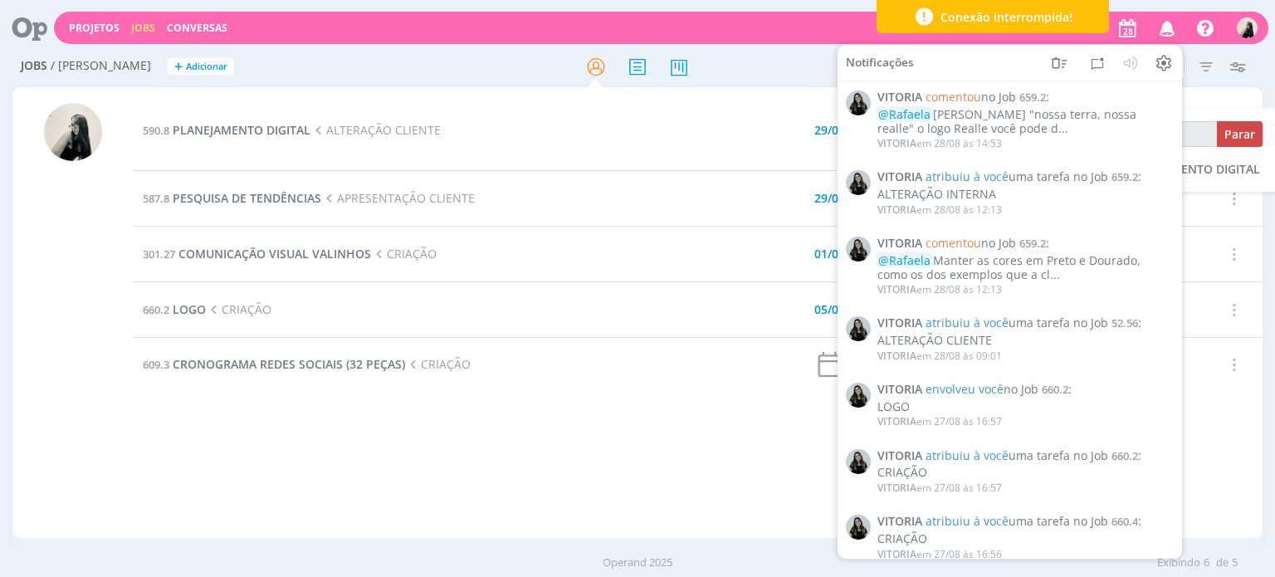
click at [1174, 27] on icon "button" at bounding box center [1167, 27] width 29 height 28
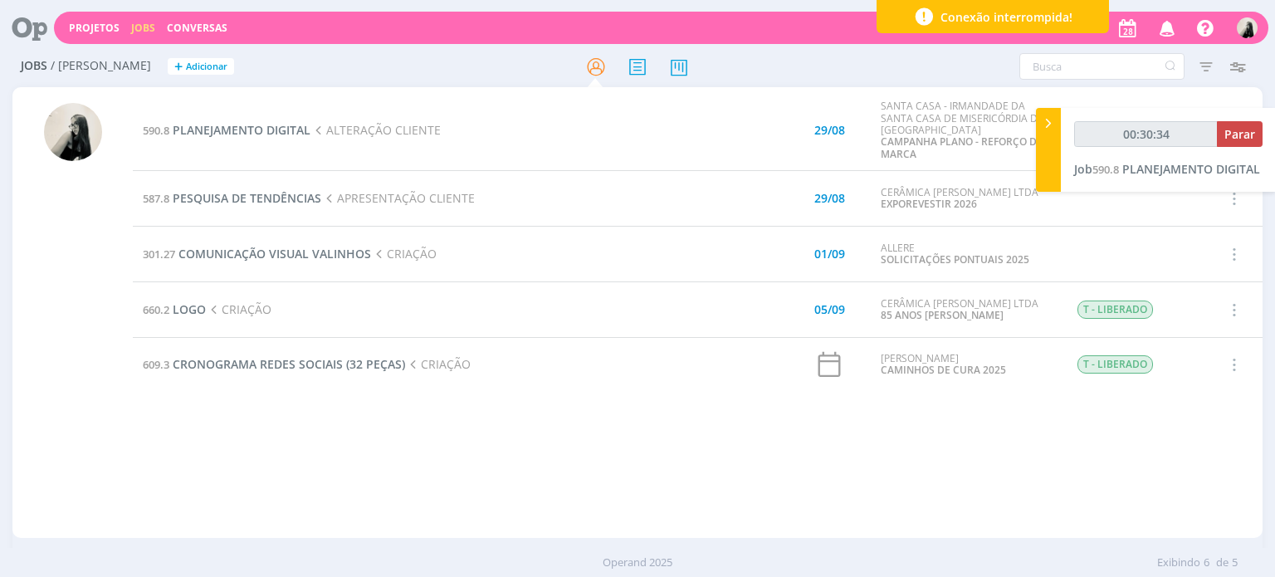
click at [700, 254] on td at bounding box center [738, 255] width 100 height 56
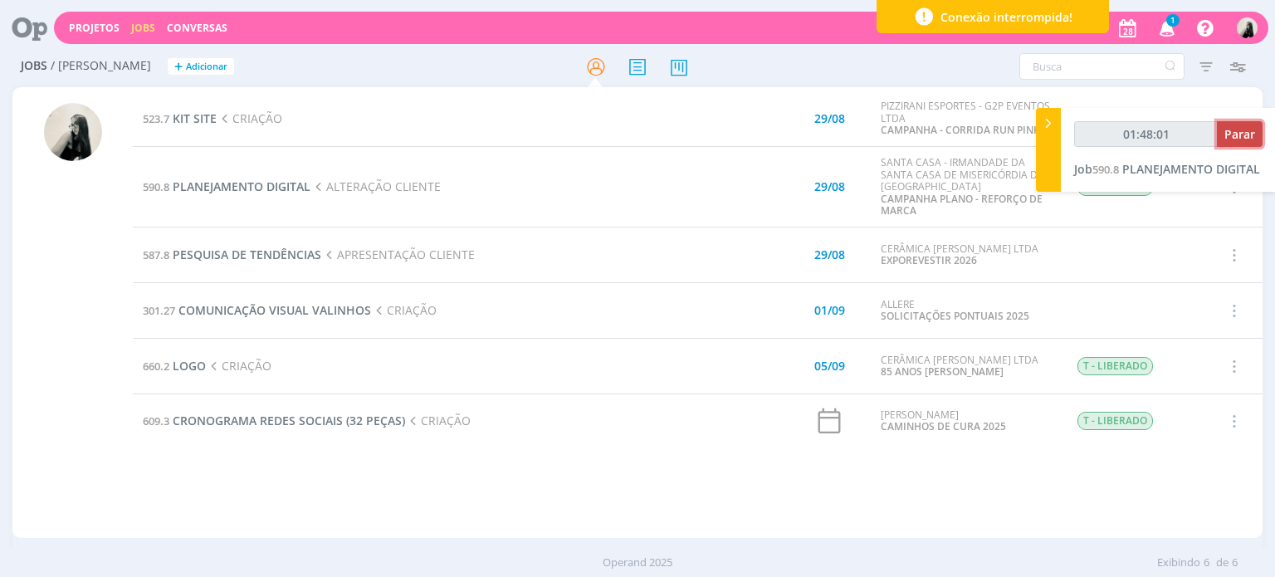
click at [1249, 133] on span "Parar" at bounding box center [1240, 134] width 31 height 16
type input "01:49:00"
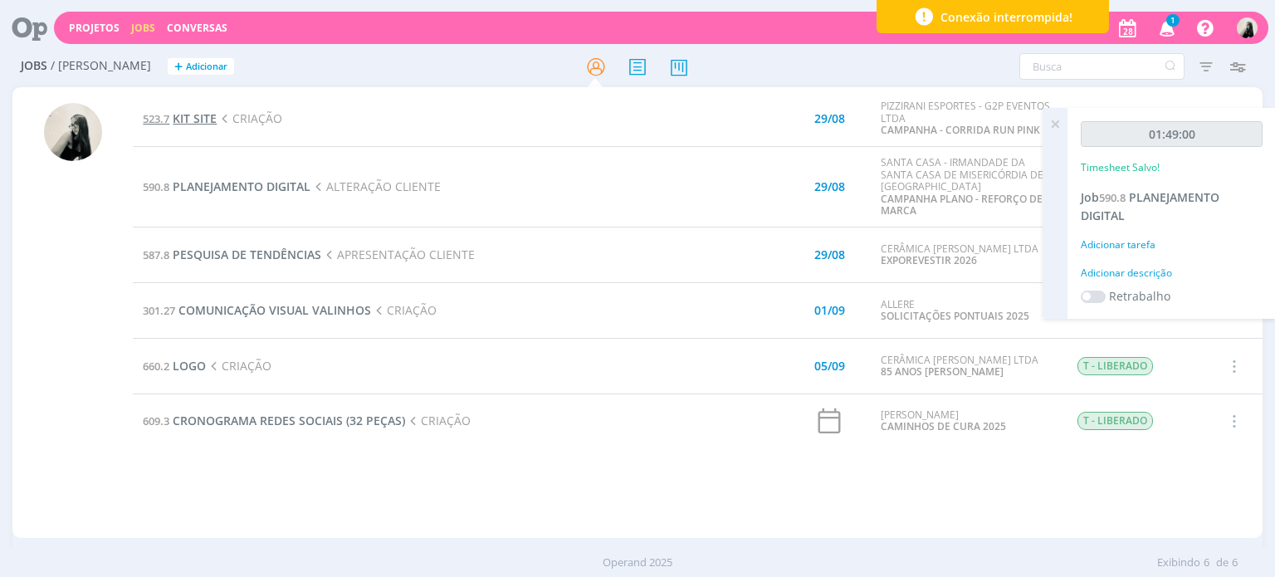
click at [193, 122] on span "KIT SITE" at bounding box center [195, 118] width 44 height 16
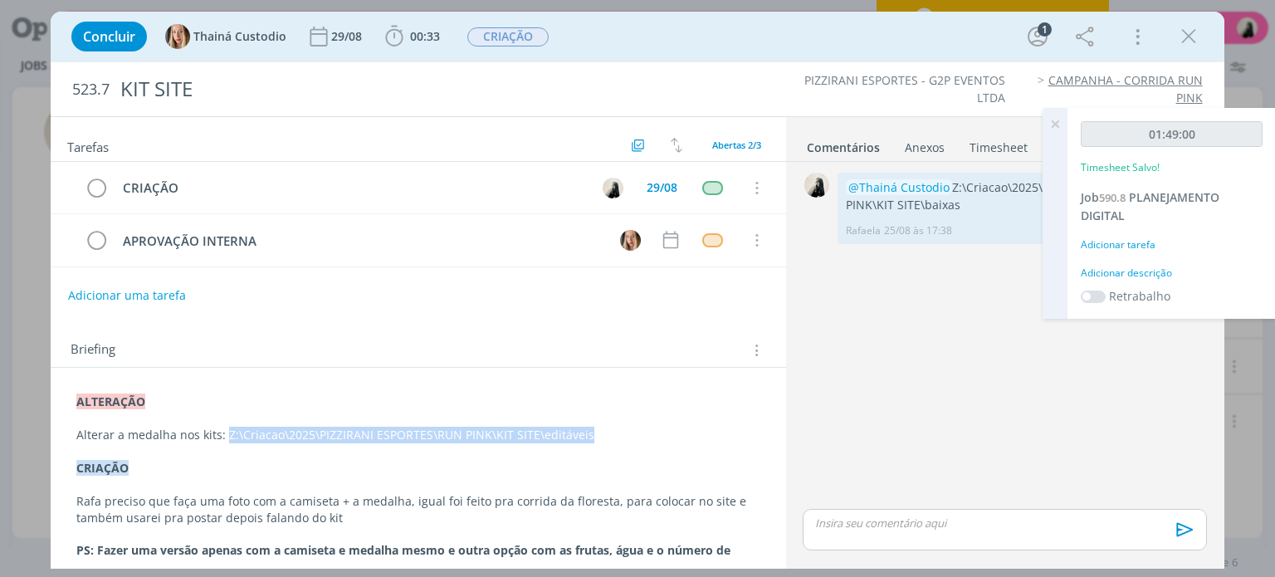
drag, startPoint x: 223, startPoint y: 433, endPoint x: 608, endPoint y: 435, distance: 384.4
click at [608, 435] on p "Alterar a medalha nos kits: Z:\Criacao\2025\PIZZIRANI ESPORTES\RUN PINK\KIT SIT…" at bounding box center [417, 435] width 683 height 17
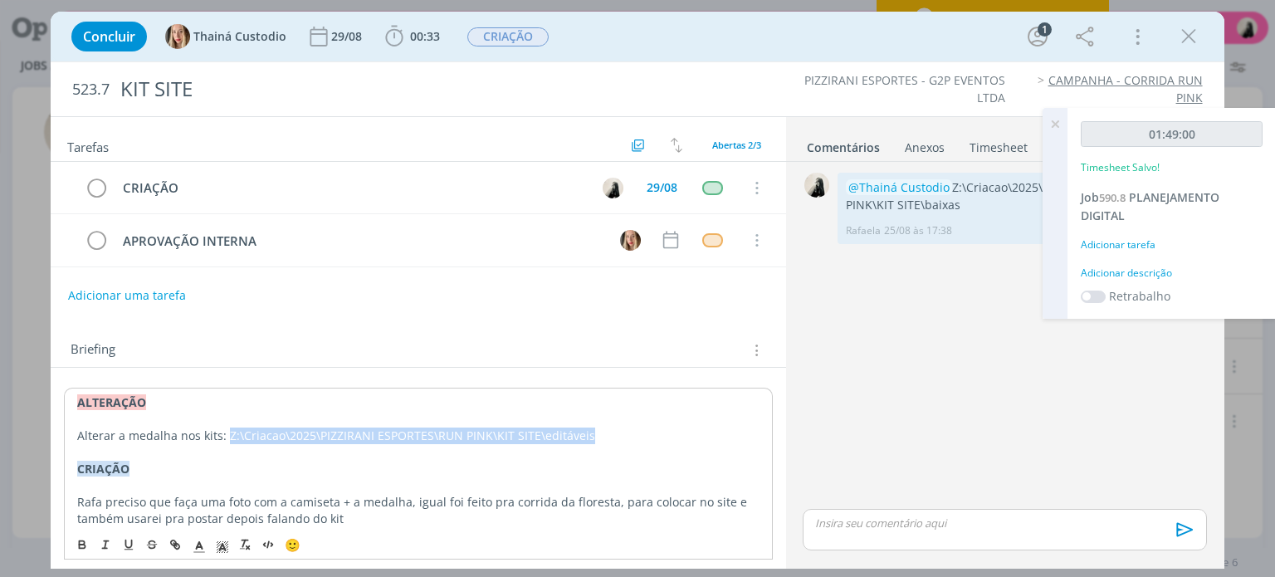
copy p "Z:\Criacao\2025\PIZZIRANI ESPORTES\RUN PINK\KIT SITE\editáveis"
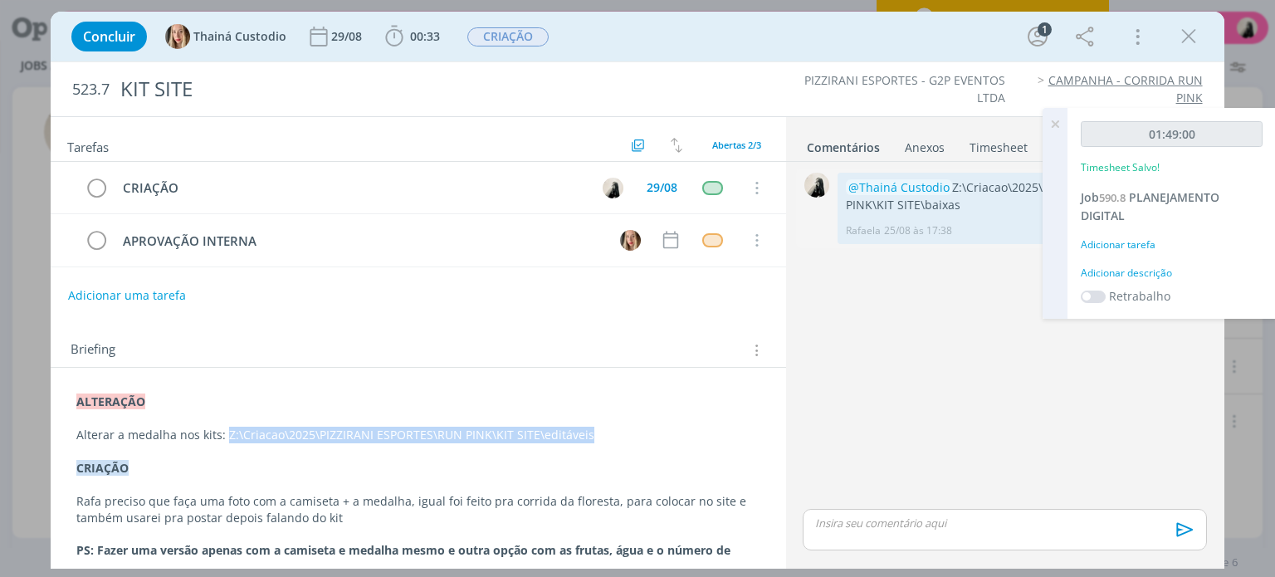
drag, startPoint x: 955, startPoint y: 187, endPoint x: 976, endPoint y: 198, distance: 23.8
click at [976, 198] on p "@[PERSON_NAME] Z:\Criacao\2025\PIZZIRANI ESPORTES\RUN PINK\KIT SITE\baixas" at bounding box center [1021, 196] width 350 height 34
copy p "Z:\Criacao\2025\PIZZIRANI ESPORTES\RUN PINK\KIT SITE\baixas"
click at [400, 39] on icon "dialog" at bounding box center [394, 36] width 17 height 21
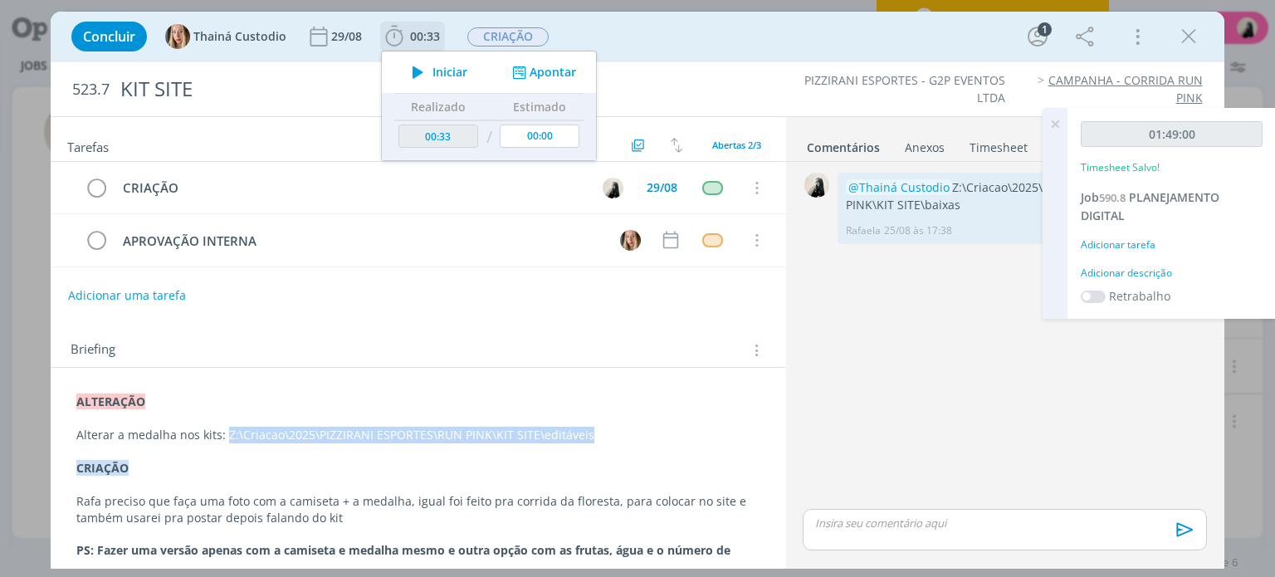
click at [422, 76] on icon "dialog" at bounding box center [418, 72] width 29 height 22
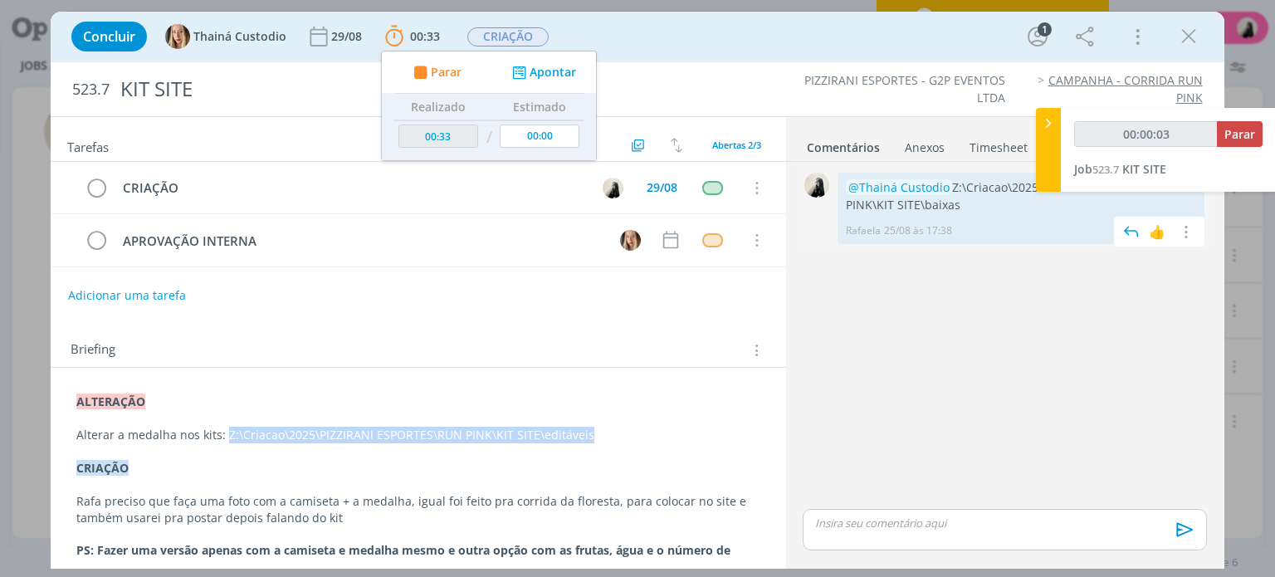
copy p "Z:\Criacao\2025\PIZZIRANI ESPORTES\RUN PINK\KIT SITE\baixas"
click at [948, 530] on p "dialog" at bounding box center [1004, 523] width 377 height 15
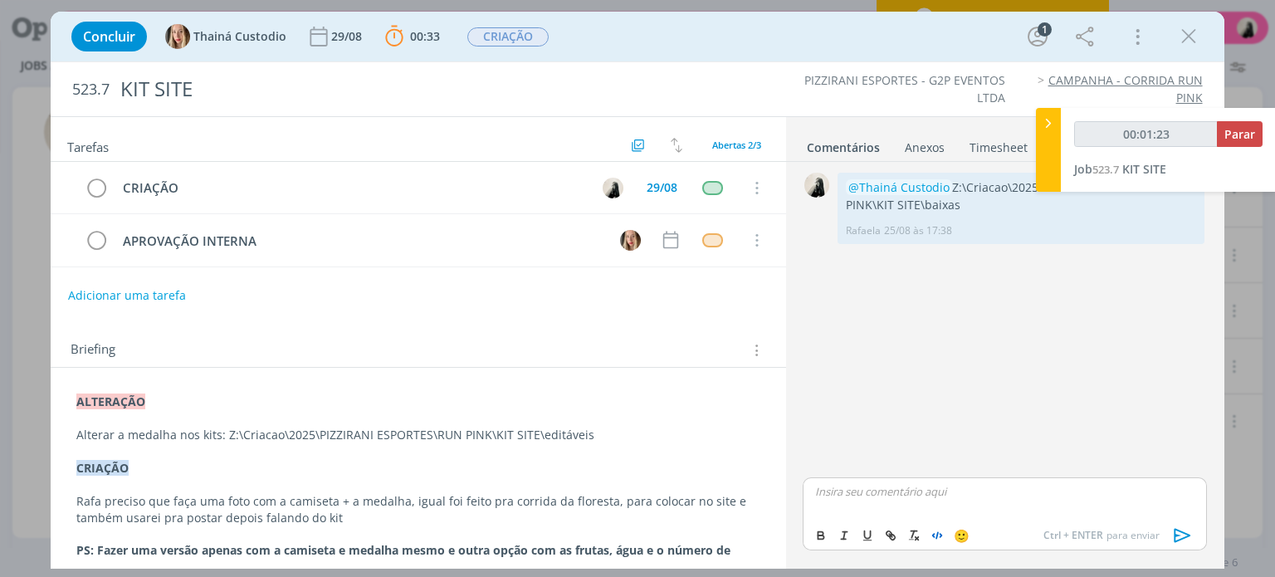
type input "00:01:24"
click at [920, 547] on span "Thainá Custodio" at bounding box center [905, 545] width 102 height 18
click at [1178, 536] on icon "dialog" at bounding box center [1183, 535] width 25 height 25
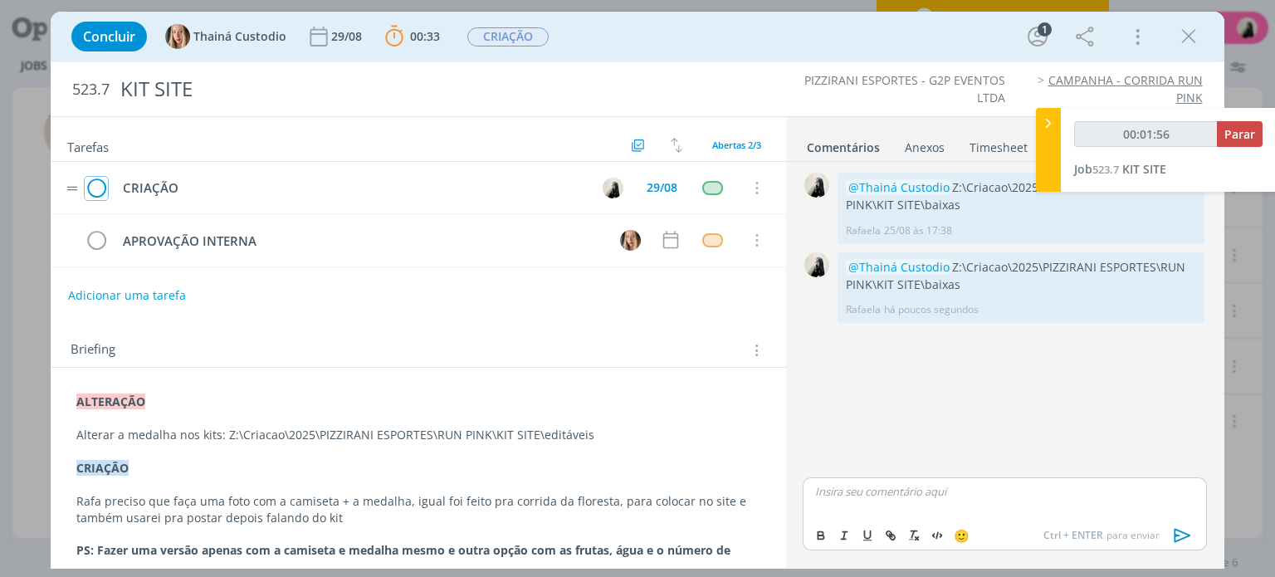
click at [90, 185] on icon "dialog" at bounding box center [96, 188] width 23 height 25
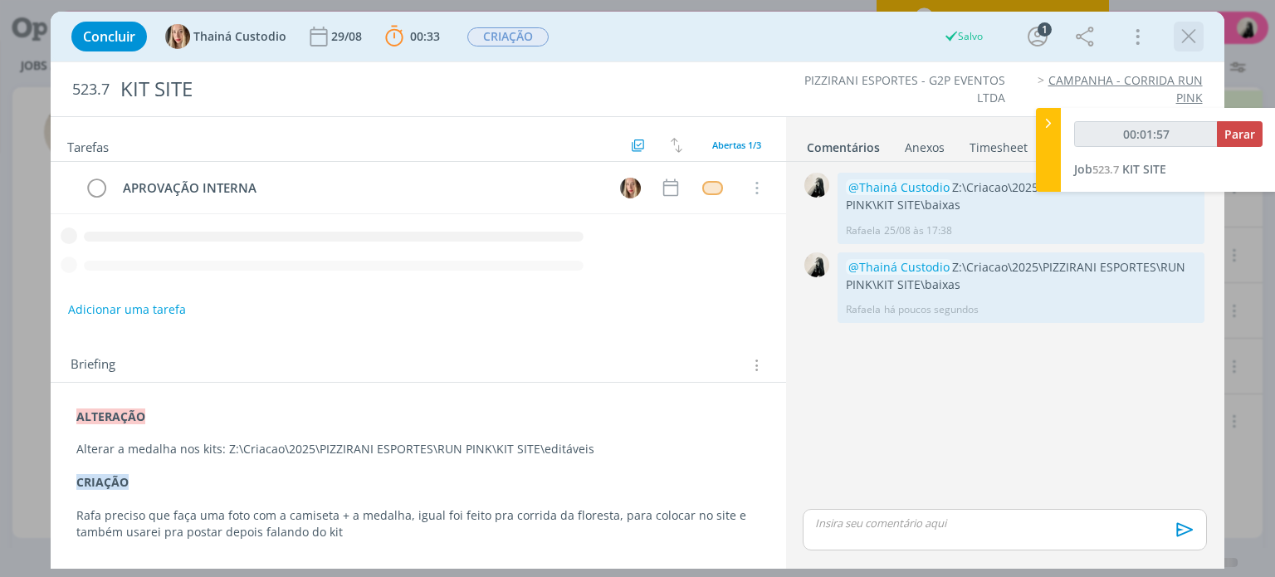
click at [1185, 32] on icon "dialog" at bounding box center [1189, 36] width 25 height 25
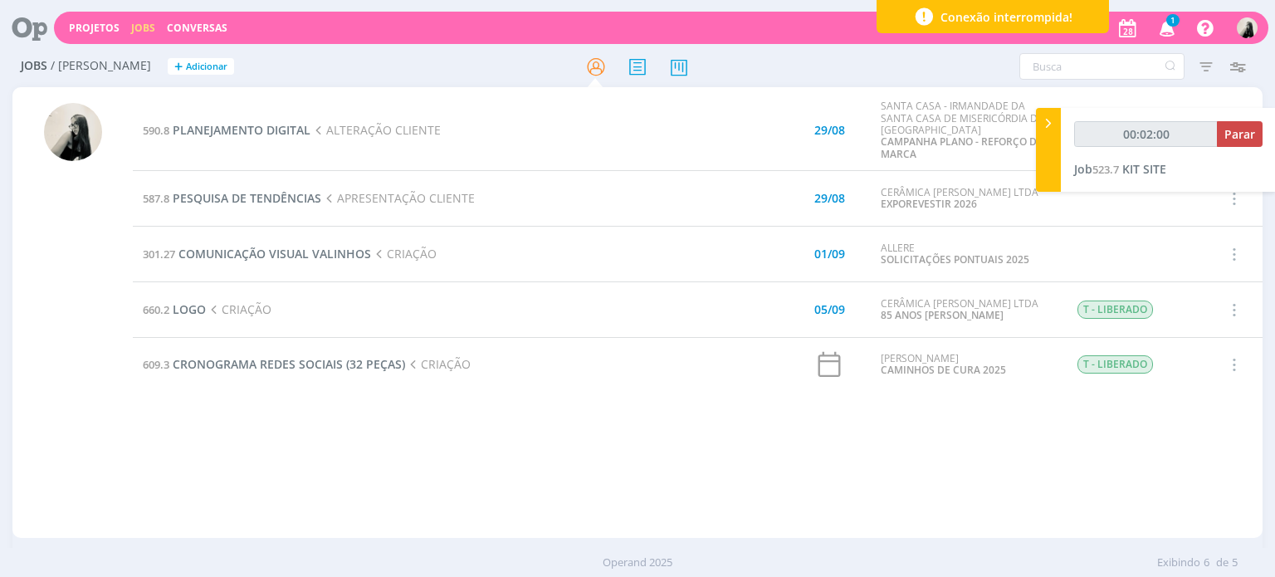
click at [1172, 25] on span "1" at bounding box center [1173, 20] width 13 height 12
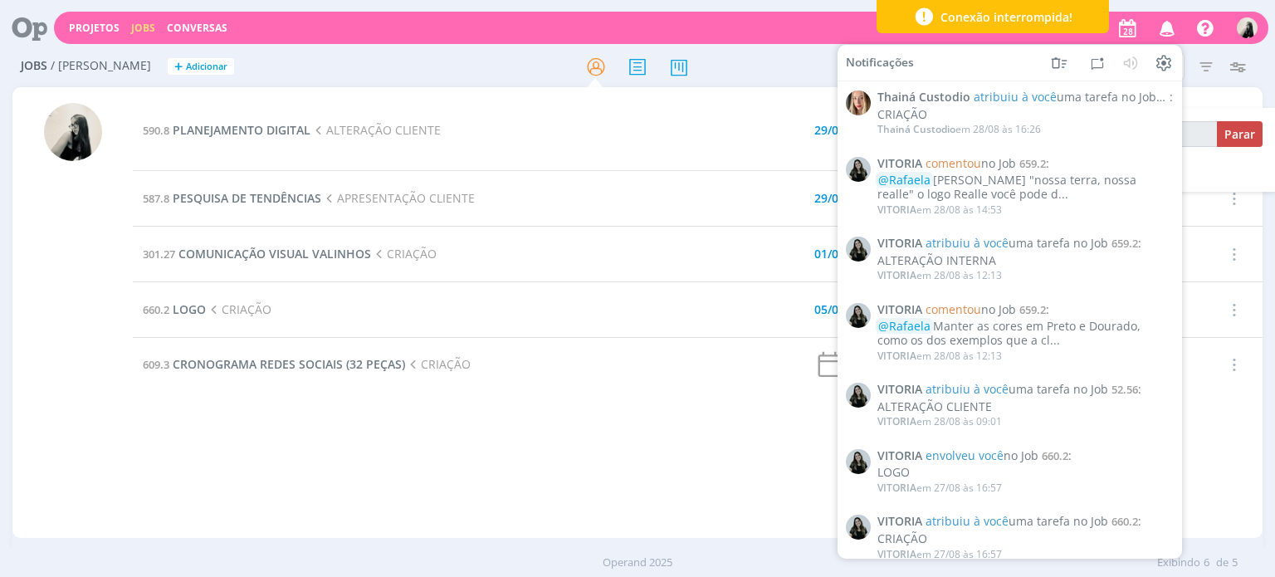
click at [1172, 25] on icon "button" at bounding box center [1167, 27] width 29 height 28
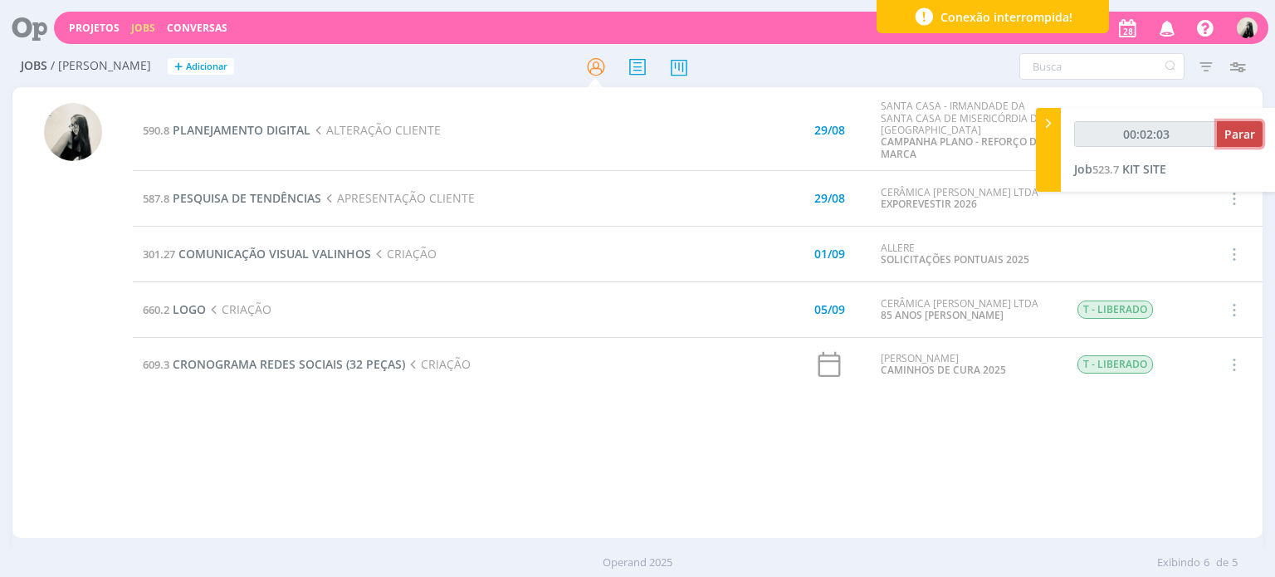
click at [1241, 135] on span "Parar" at bounding box center [1240, 134] width 31 height 16
click at [240, 131] on span "PLANEJAMENTO DIGITAL" at bounding box center [242, 130] width 138 height 16
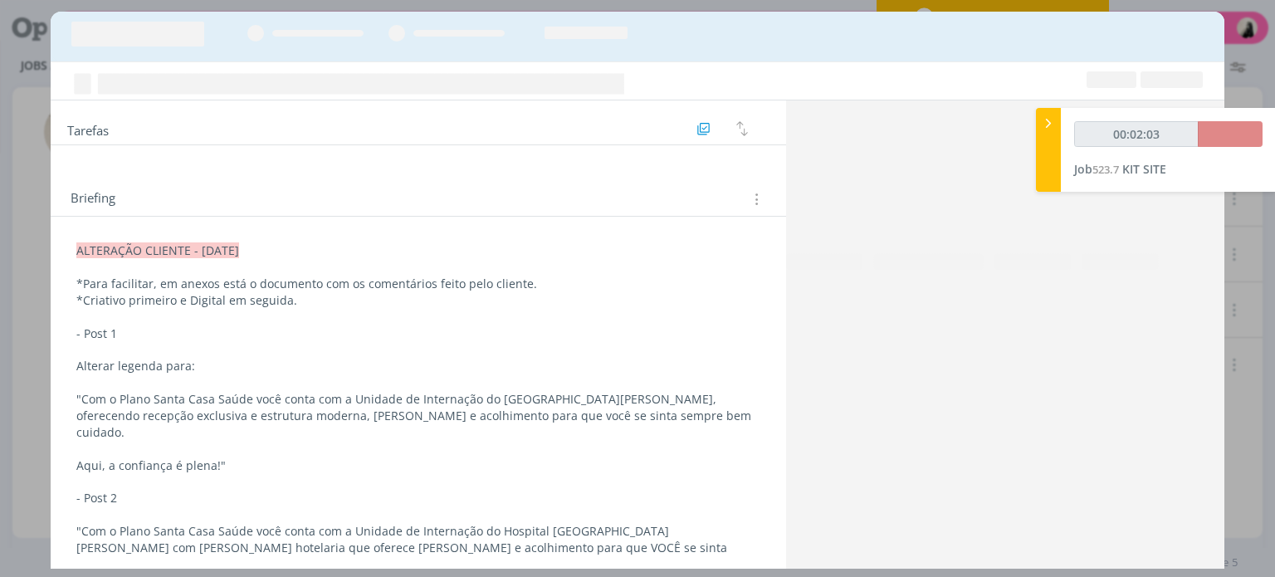
type input "00:03:00"
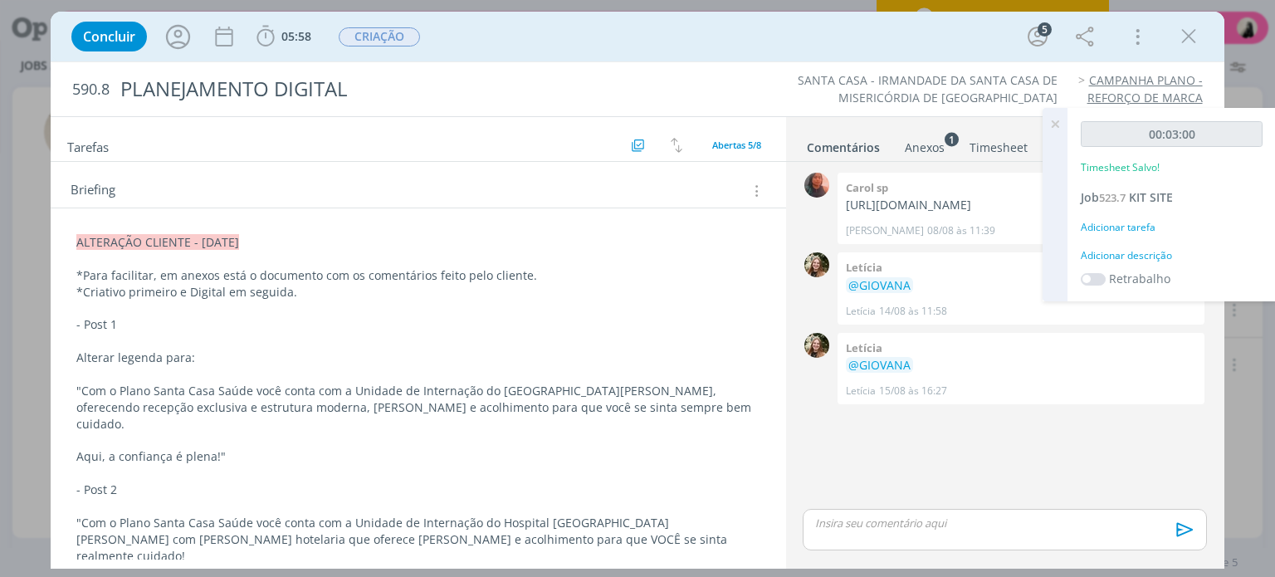
scroll to position [332, 0]
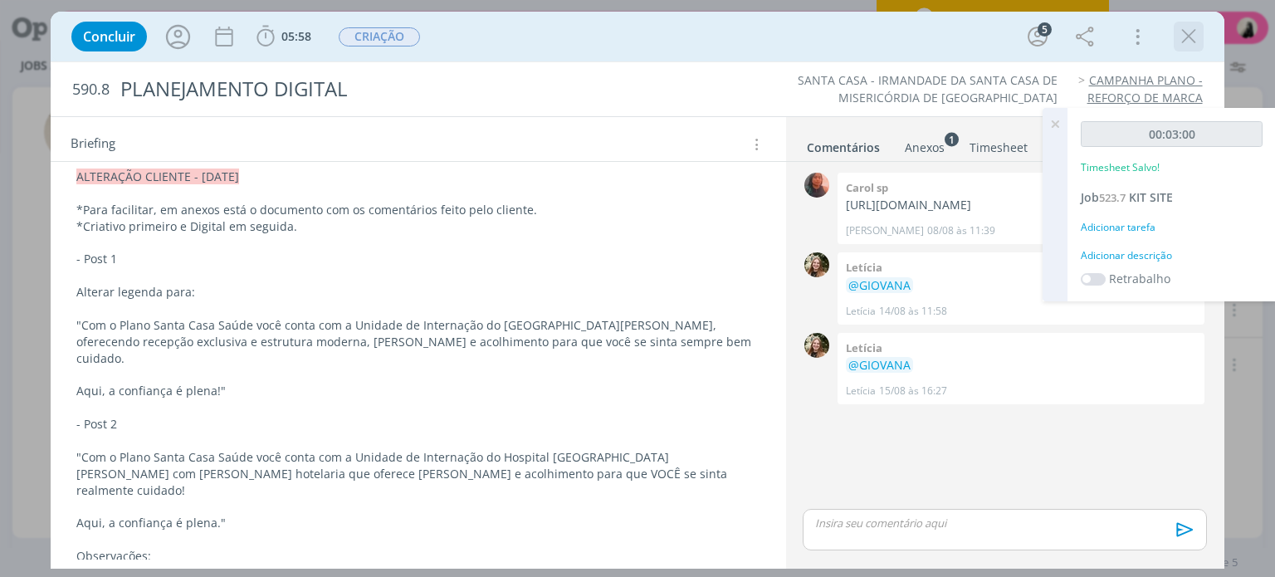
click at [1187, 38] on icon "dialog" at bounding box center [1189, 36] width 25 height 25
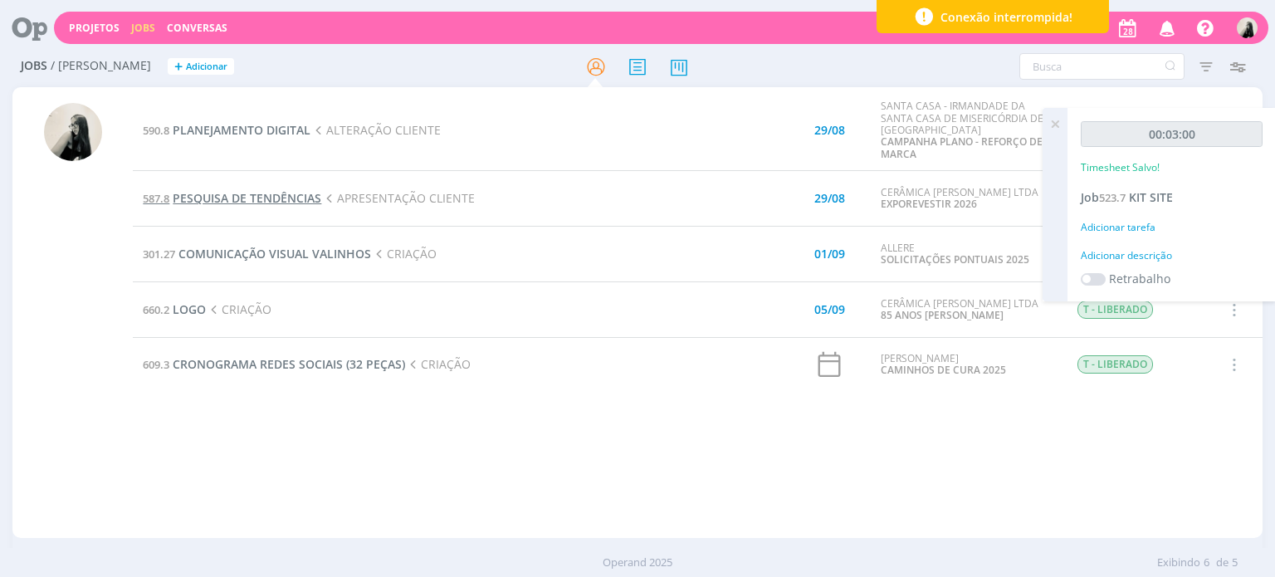
click at [248, 203] on span "PESQUISA DE TENDÊNCIAS" at bounding box center [247, 198] width 149 height 16
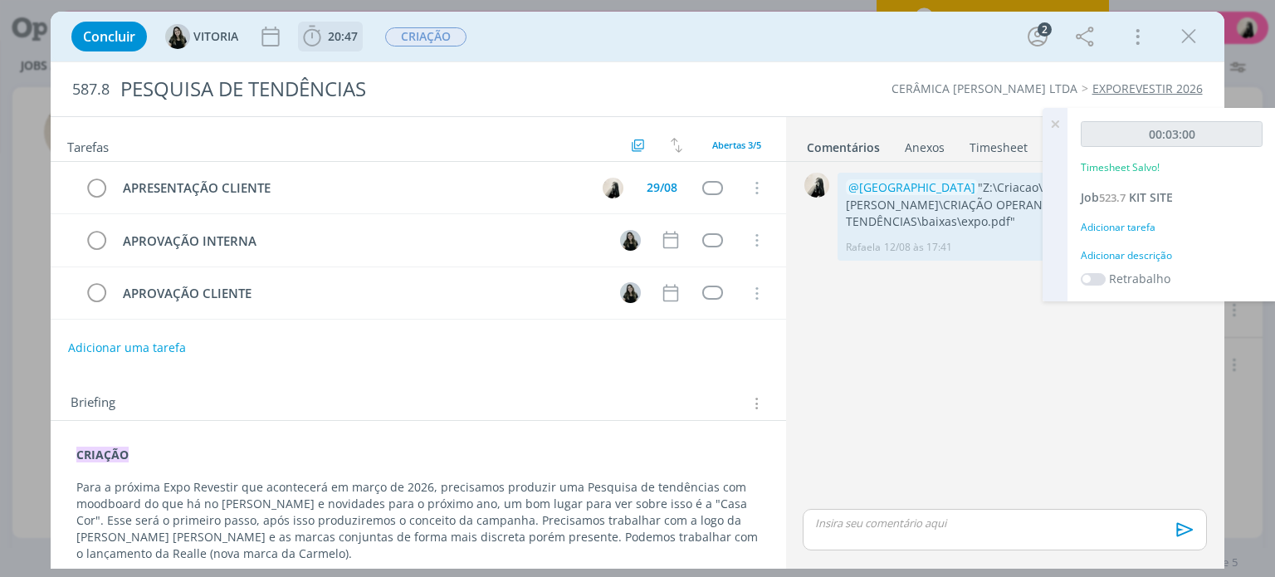
click at [304, 41] on icon "dialog" at bounding box center [312, 36] width 25 height 25
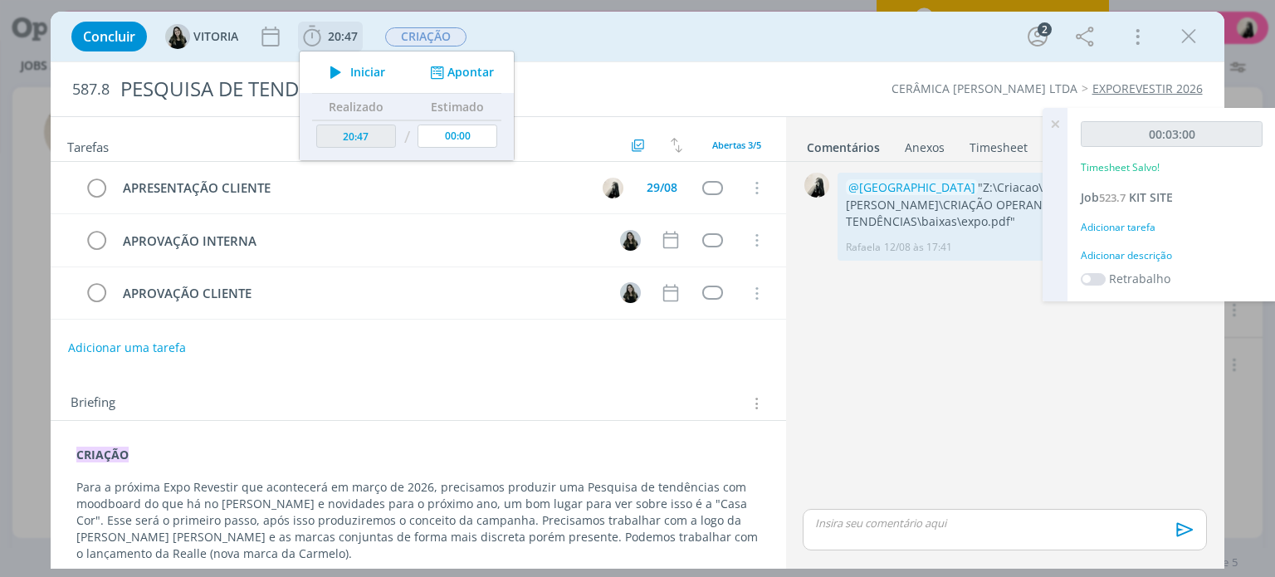
click at [335, 72] on icon "dialog" at bounding box center [335, 72] width 29 height 22
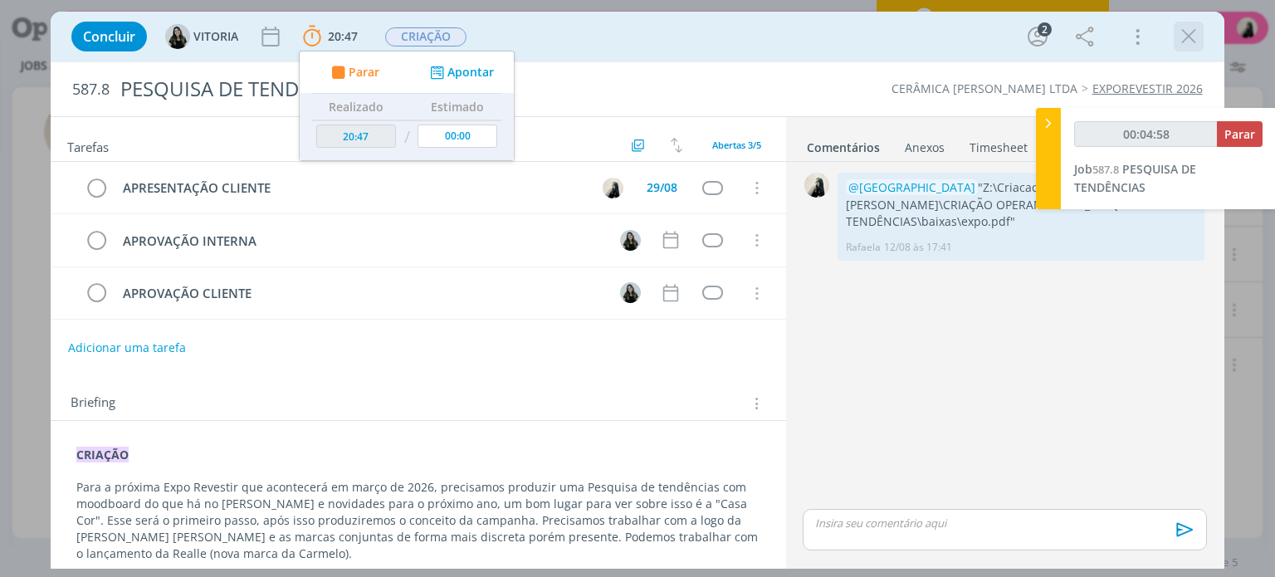
click at [1191, 42] on icon "dialog" at bounding box center [1189, 36] width 25 height 25
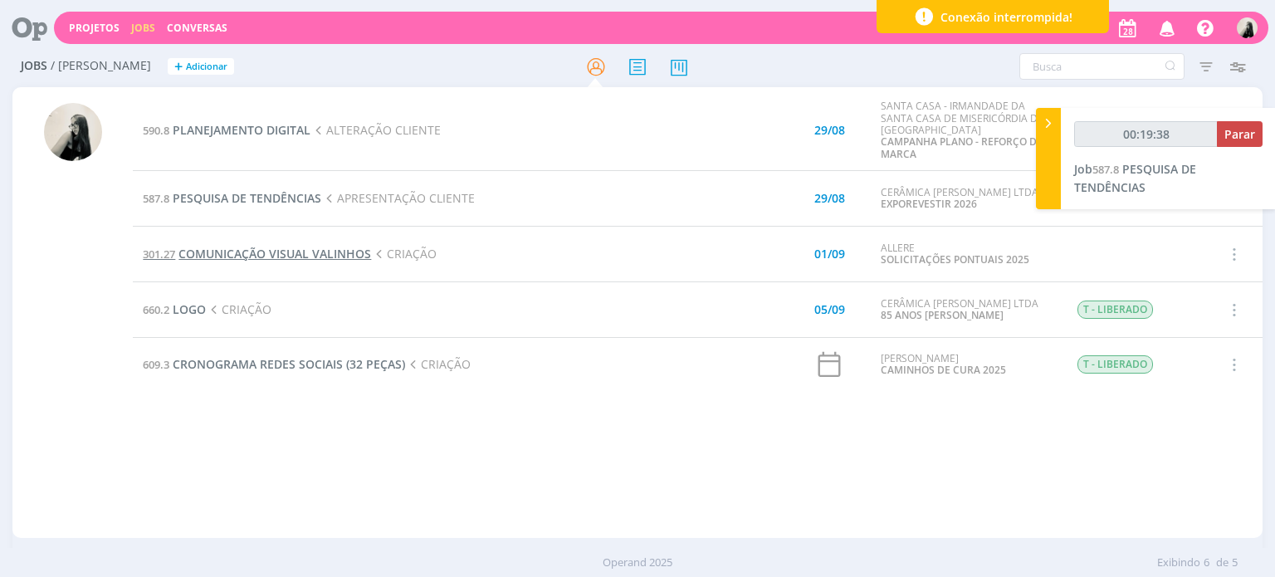
click at [264, 257] on span "COMUNICAÇÃO VISUAL VALINHOS" at bounding box center [275, 254] width 193 height 16
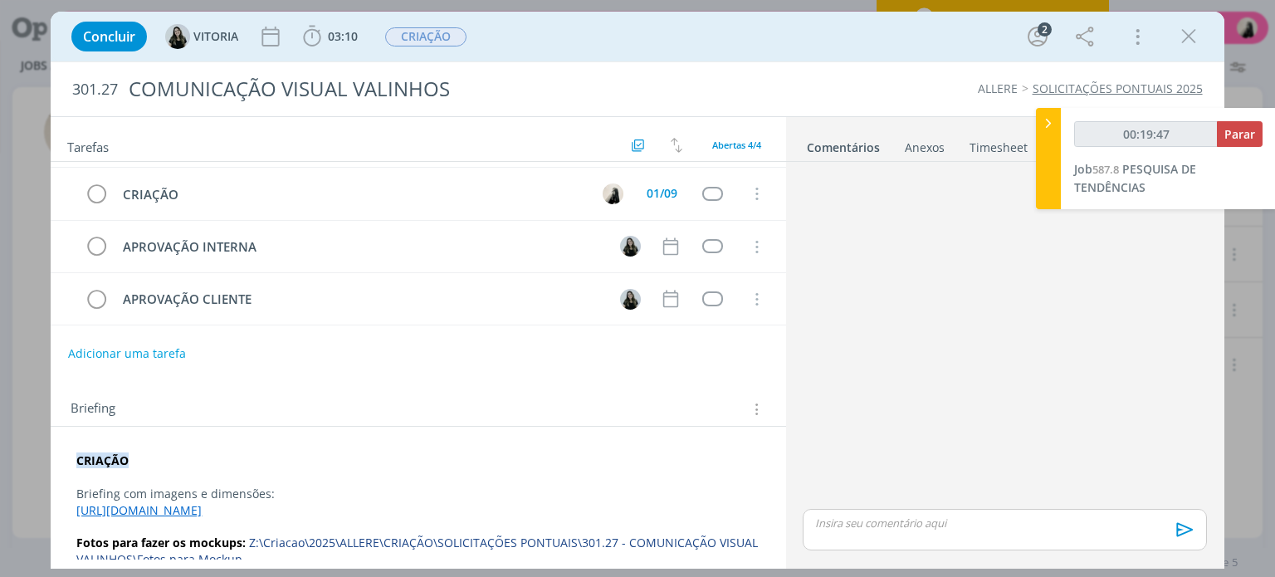
scroll to position [63, 0]
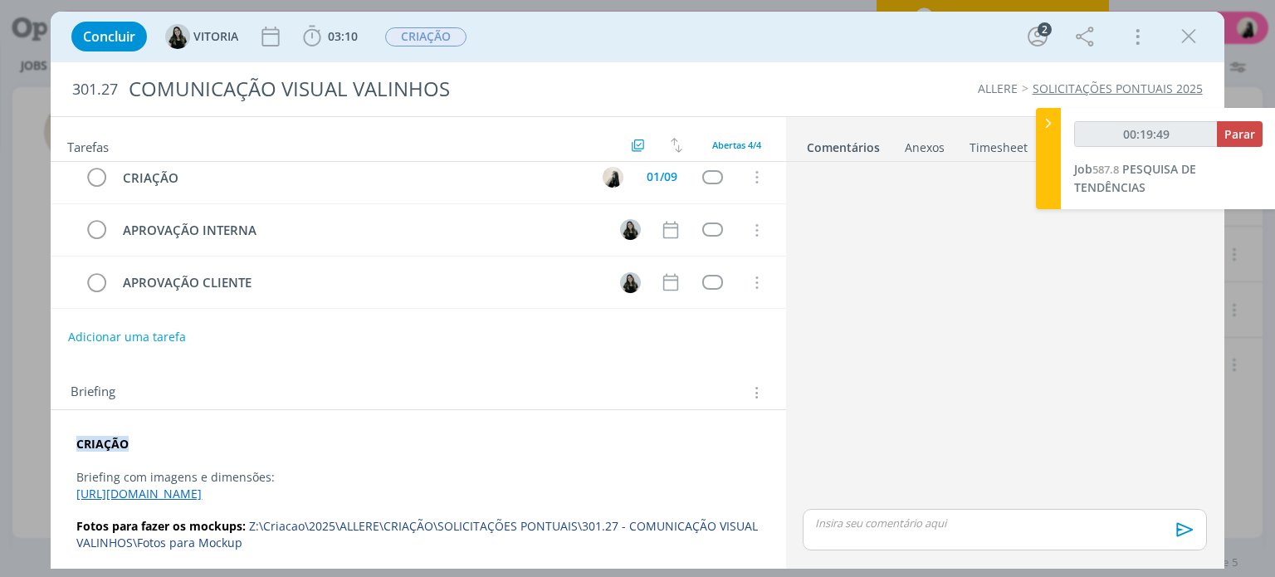
drag, startPoint x: 1192, startPoint y: 37, endPoint x: 312, endPoint y: 2, distance: 880.8
click at [1192, 37] on icon "dialog" at bounding box center [1189, 36] width 25 height 25
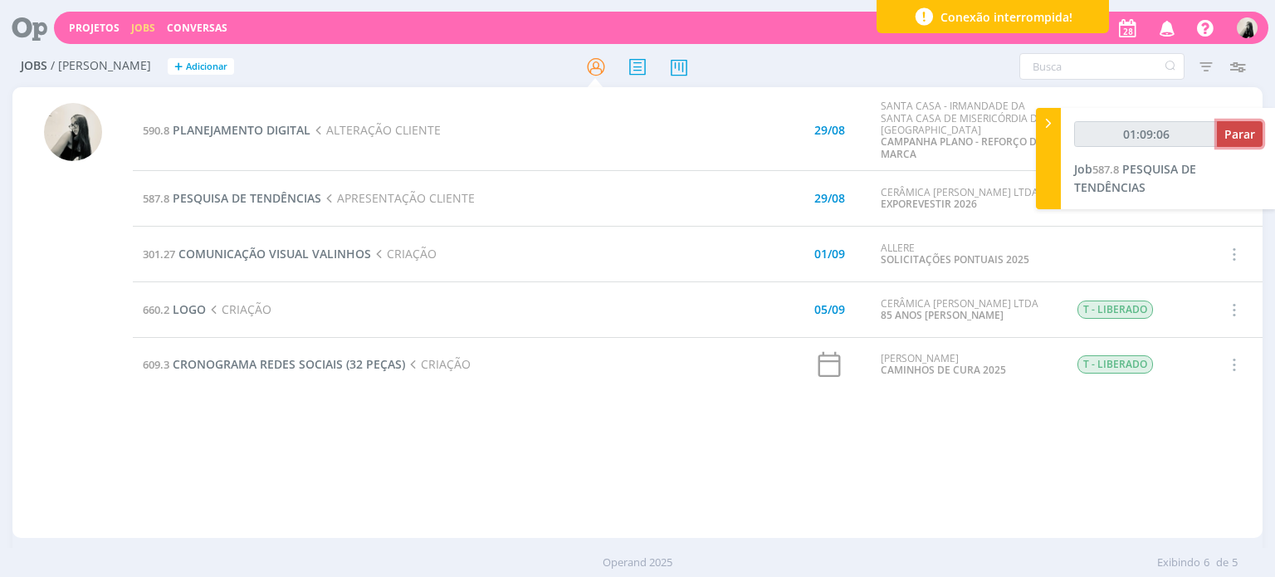
click at [1249, 138] on span "Parar" at bounding box center [1240, 134] width 31 height 16
type input "01:10:00"
